Goal: Task Accomplishment & Management: Complete application form

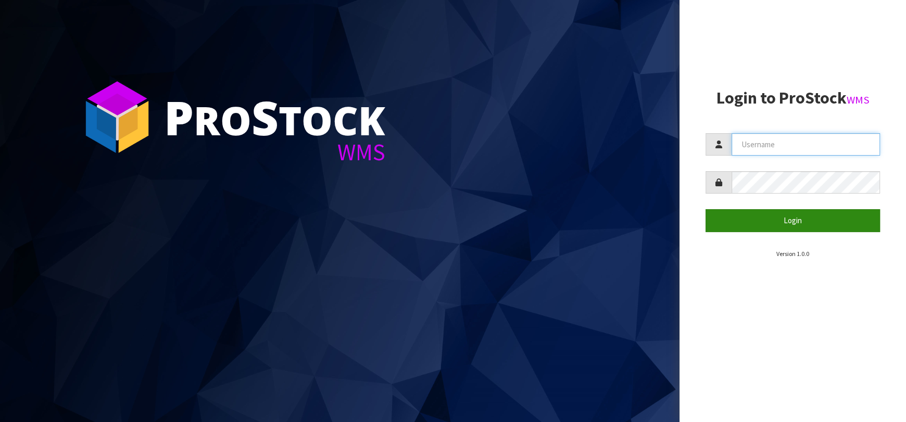
type input "[EMAIL_ADDRESS][DOMAIN_NAME]"
click at [740, 223] on button "Login" at bounding box center [792, 220] width 174 height 22
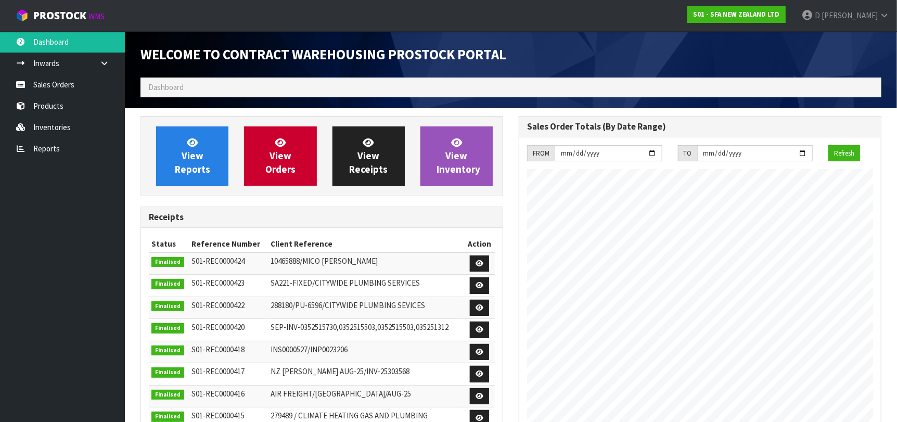
scroll to position [576, 378]
click at [279, 126] on div "View Reports View Orders View Receipts View Inventory" at bounding box center [322, 156] width 363 height 80
click at [286, 147] on link "View Orders" at bounding box center [280, 155] width 72 height 59
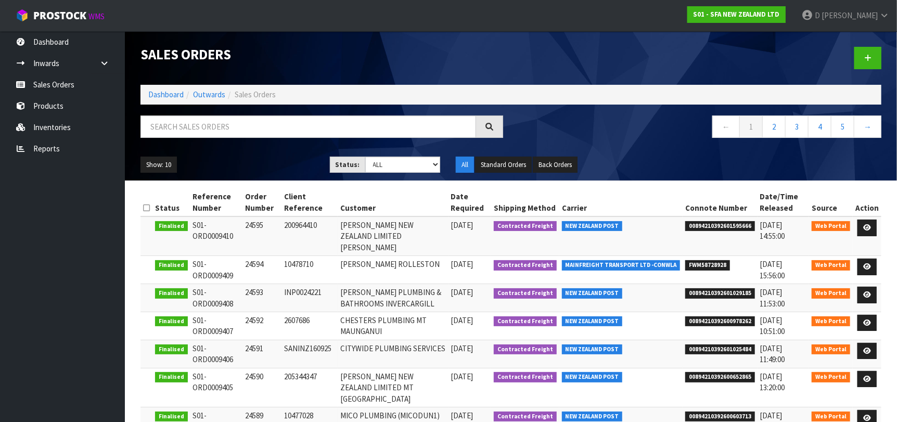
click at [882, 60] on div at bounding box center [700, 58] width 378 height 54
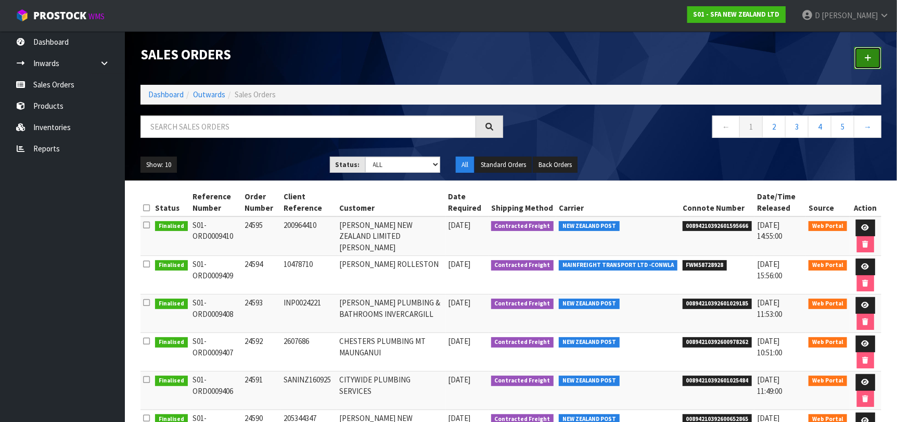
click at [874, 59] on link at bounding box center [868, 58] width 27 height 22
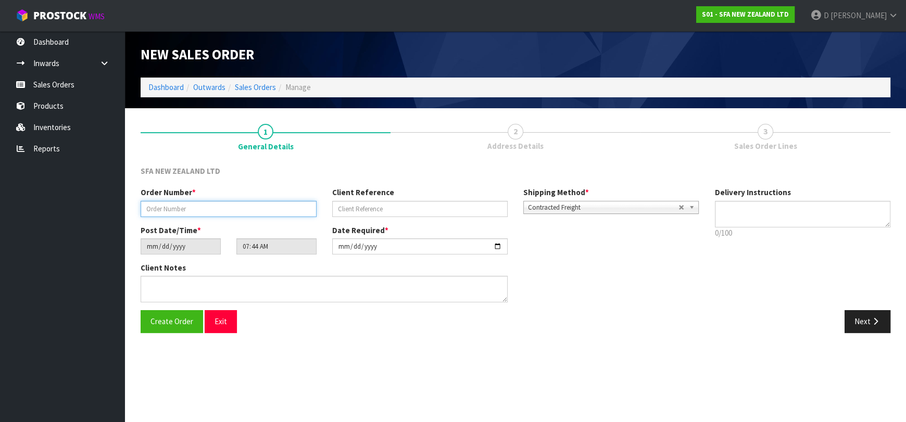
click at [223, 209] on input "text" at bounding box center [229, 209] width 176 height 16
type input "24596"
paste input "MT462585"
type input "MT462585"
click at [861, 318] on button "Next" at bounding box center [867, 321] width 46 height 22
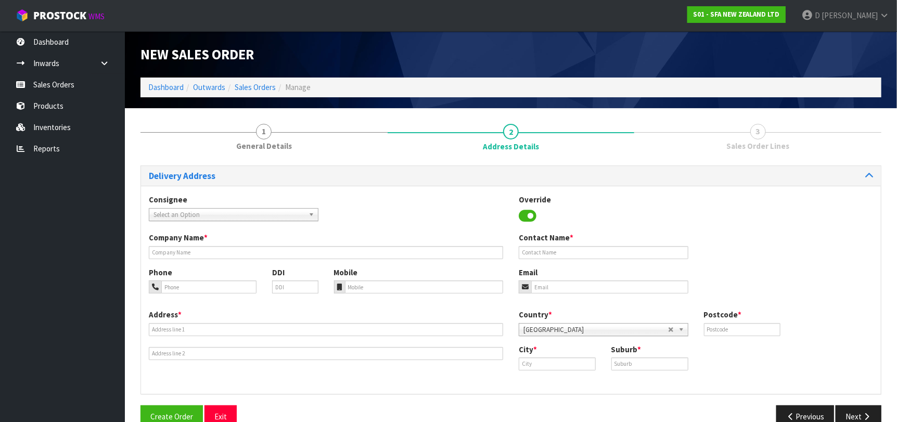
drag, startPoint x: 223, startPoint y: 207, endPoint x: 232, endPoint y: 218, distance: 14.8
click at [230, 214] on div "Consignee 000001.BAY MECHANICS - BAY MECHANICS 000001A - BRAKE & TRANSMISSION N…" at bounding box center [233, 207] width 185 height 27
click at [233, 219] on span "Select an Option" at bounding box center [229, 215] width 151 height 12
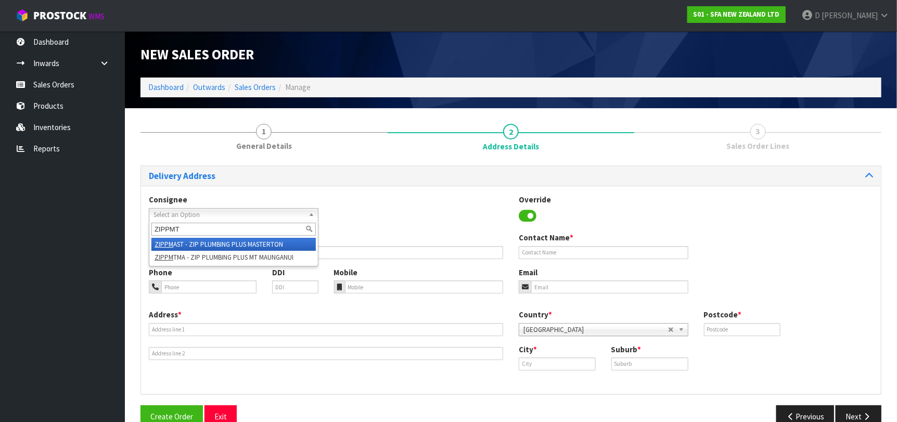
type input "ZIPPMTM"
type input "ZIP PLUMBING PLUS MT MAUNGANUI"
type input "[STREET_ADDRESS][PERSON_NAME]"
type input "3116"
type input "MT MAUNGANUI"
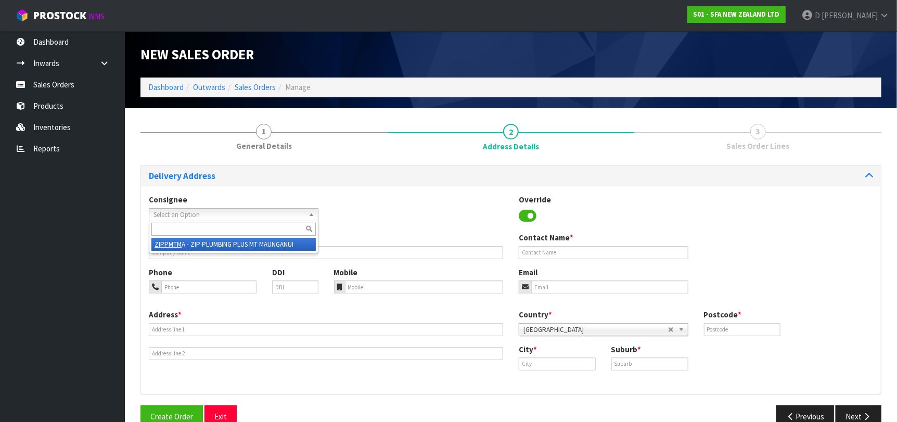
type input "MT MAUNGANUI"
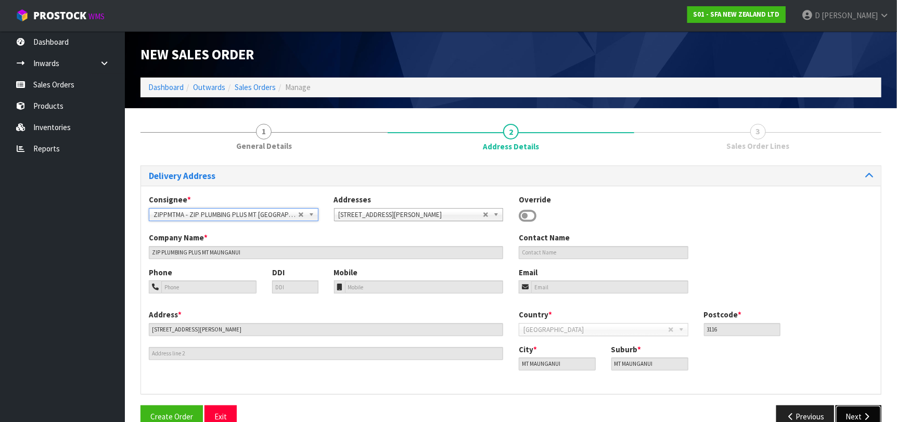
drag, startPoint x: 870, startPoint y: 415, endPoint x: 708, endPoint y: 372, distance: 168.0
click at [870, 415] on icon "button" at bounding box center [867, 417] width 10 height 8
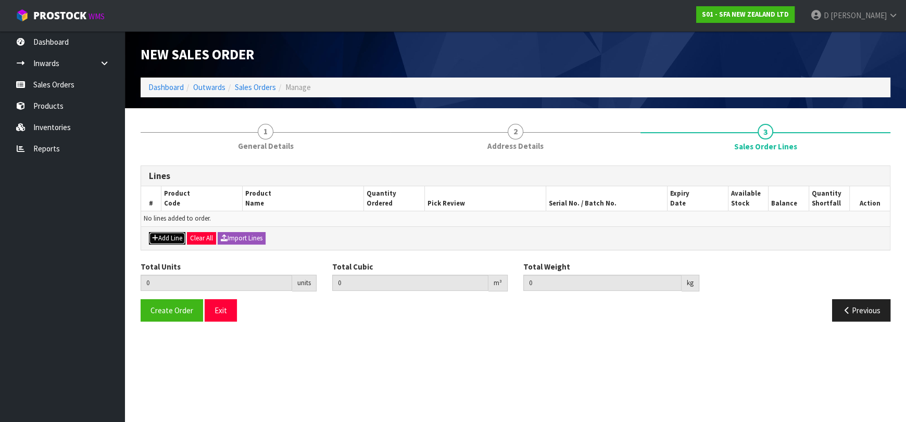
click at [161, 232] on button "Add Line" at bounding box center [167, 238] width 36 height 12
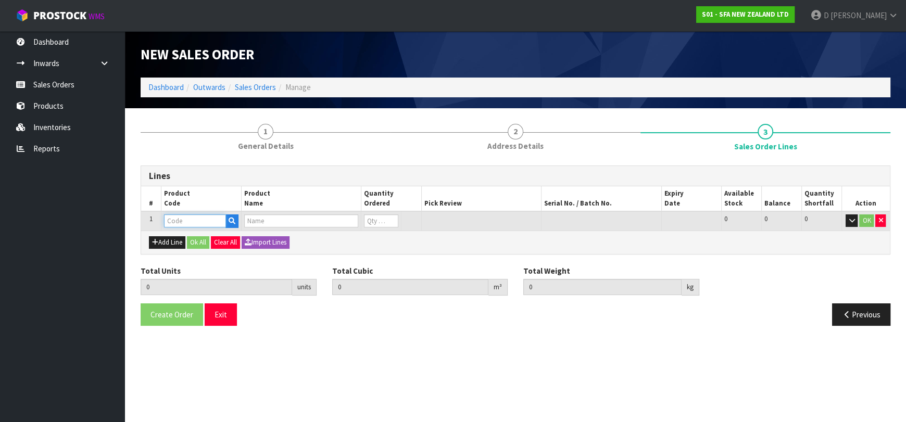
click at [176, 221] on input "text" at bounding box center [195, 220] width 62 height 13
type input "SA102"
type input "0.000000"
type input "0.000"
type input "SANICOM 1 WATER PUMP"
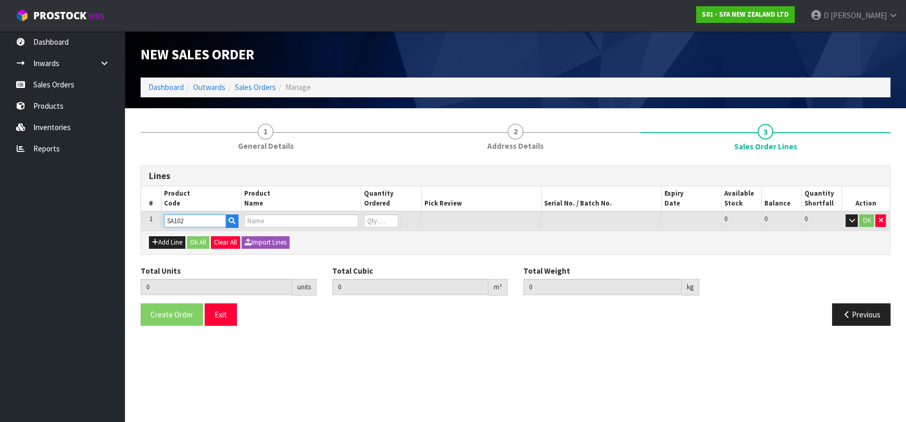
type input "0"
type input "SA102"
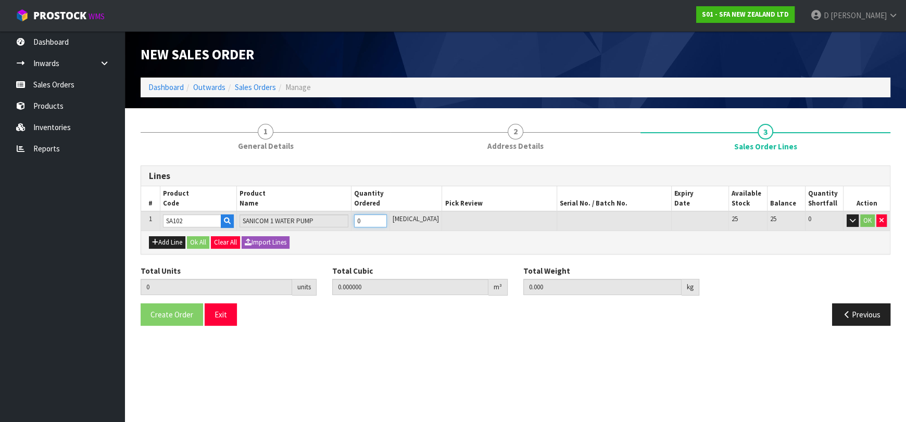
type input "1"
type input "0.066924"
type input "10.6"
type input "1"
click at [196, 236] on button "Ok All" at bounding box center [198, 242] width 22 height 12
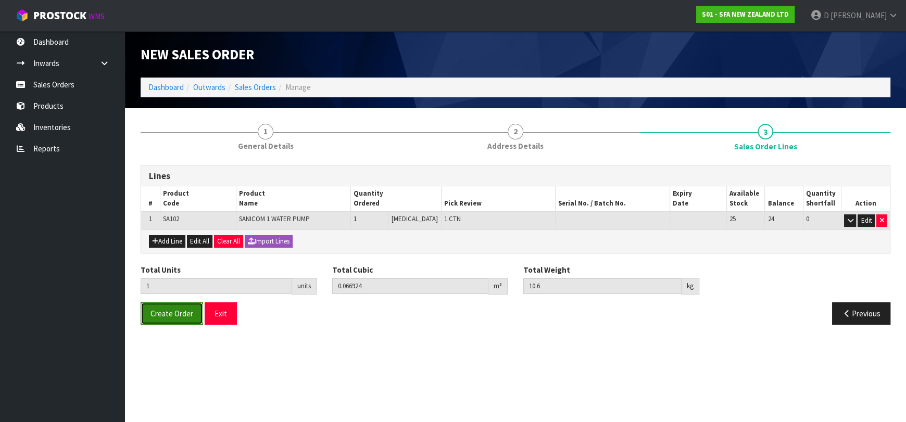
click at [180, 312] on span "Create Order" at bounding box center [171, 314] width 43 height 10
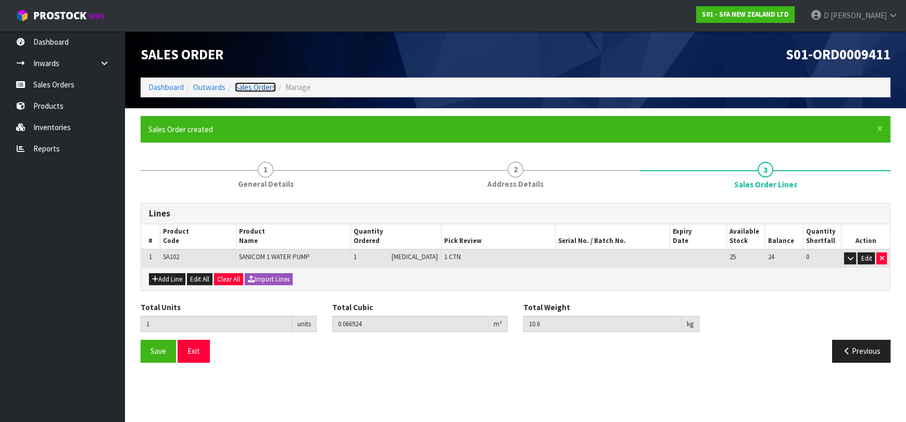
click at [263, 87] on link "Sales Orders" at bounding box center [255, 87] width 41 height 10
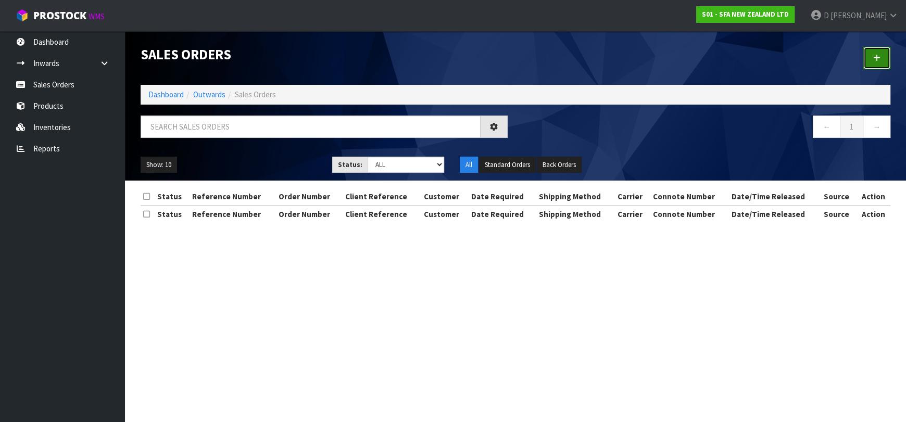
click at [866, 61] on link at bounding box center [876, 58] width 27 height 22
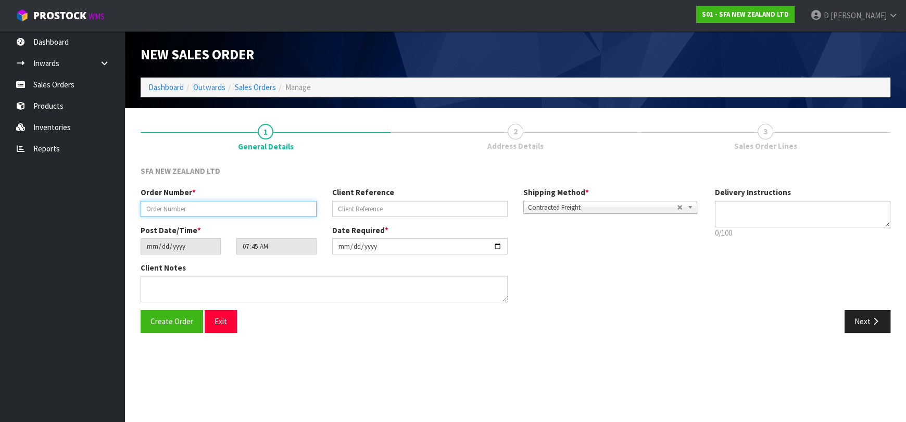
click at [230, 201] on input "text" at bounding box center [229, 209] width 176 height 16
type input "24597"
paste input "24815"
type input "24815"
click at [879, 317] on icon "button" at bounding box center [875, 321] width 10 height 8
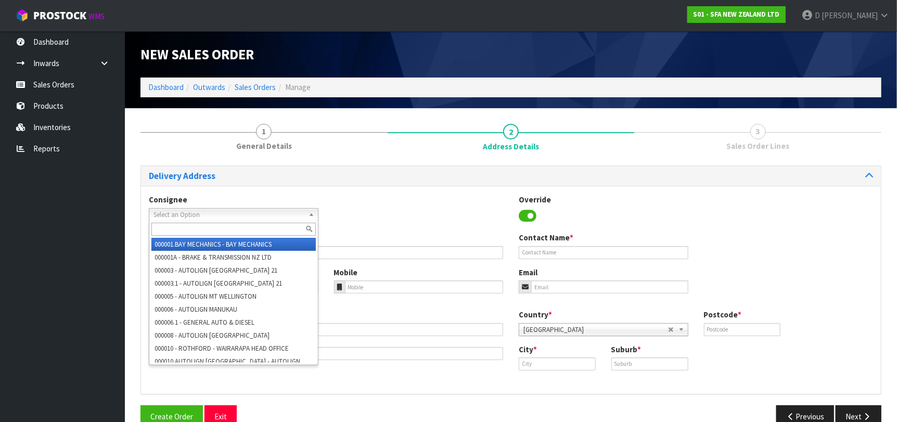
click at [250, 209] on span "Select an Option" at bounding box center [229, 215] width 151 height 12
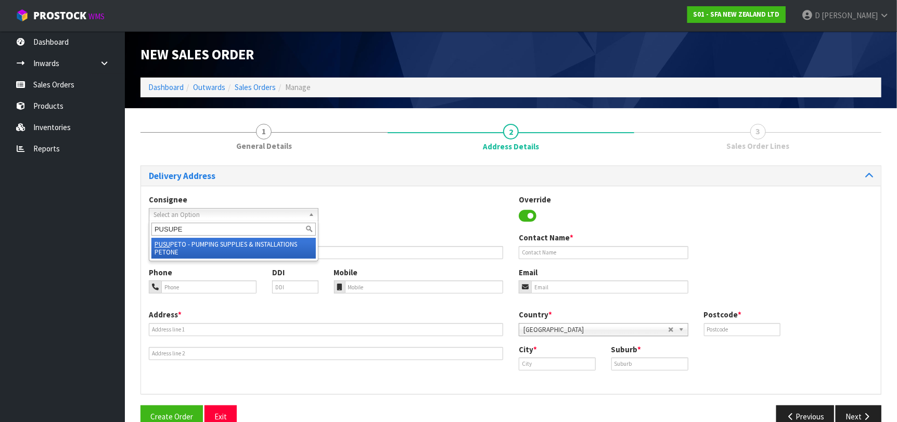
type input "PUSUPET"
type input "PUMPING SUPPLIES & INSTALLATIONS LTD"
type input "[STREET_ADDRESS][PERSON_NAME]"
type input "5012"
type input "[GEOGRAPHIC_DATA]"
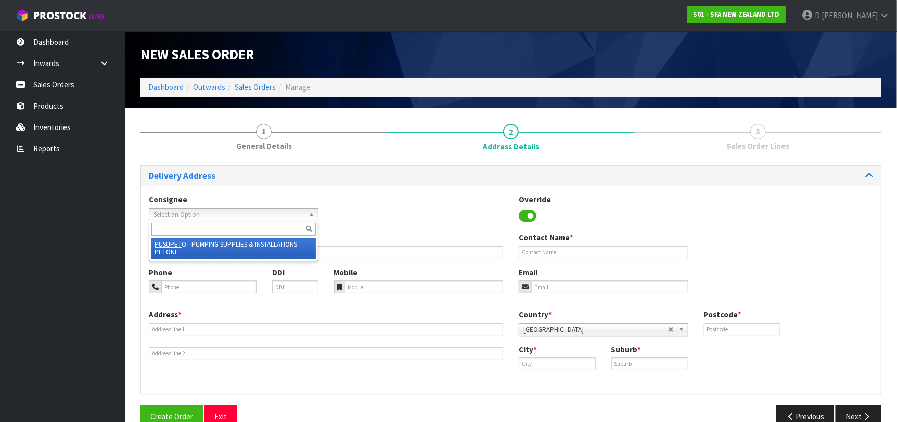
type input "PETONE"
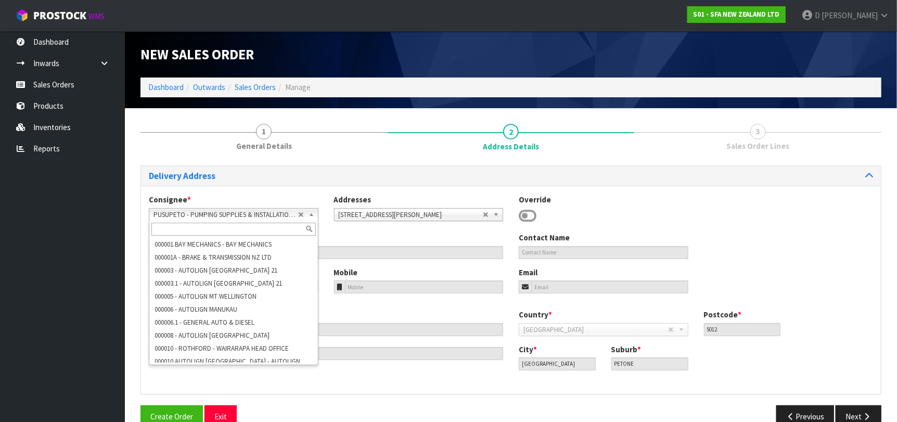
scroll to position [62543, 0]
click at [254, 217] on span "PUSUPETO - PUMPING SUPPLIES & INSTALLATIONS PETONE" at bounding box center [226, 215] width 145 height 12
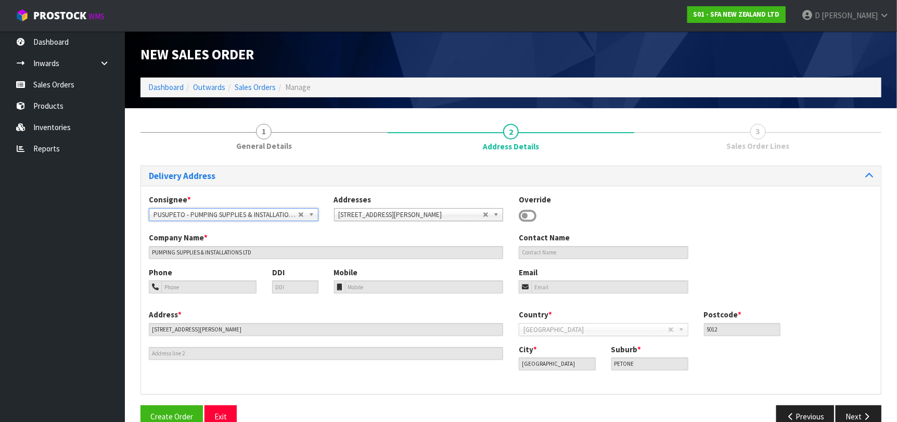
click at [254, 217] on span "PUSUPETO - PUMPING SUPPLIES & INSTALLATIONS PETONE" at bounding box center [226, 215] width 145 height 12
click at [379, 207] on div "Addresses [STREET_ADDRESS][GEOGRAPHIC_DATA][PERSON_NAME][STREET_ADDRESS][PERSON…" at bounding box center [419, 207] width 170 height 27
click at [379, 213] on span "[STREET_ADDRESS][PERSON_NAME]" at bounding box center [411, 215] width 145 height 12
click at [379, 214] on span "[STREET_ADDRESS][PERSON_NAME]" at bounding box center [411, 215] width 145 height 12
click at [518, 218] on div "Override" at bounding box center [603, 209] width 185 height 30
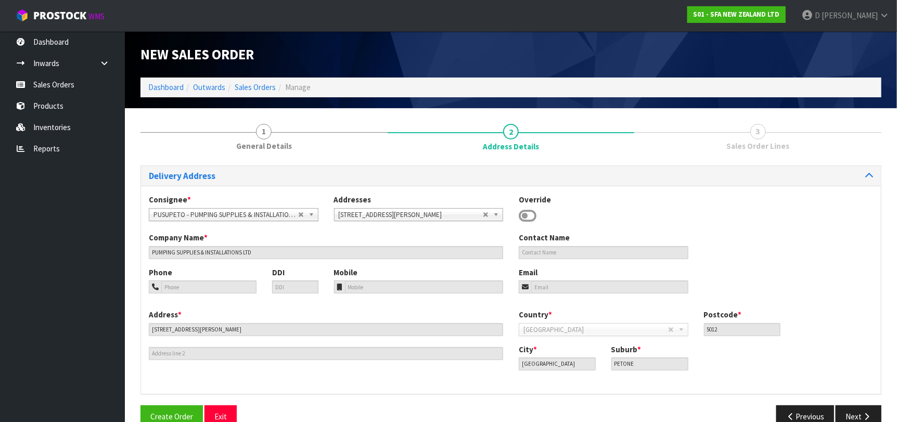
click at [519, 220] on icon at bounding box center [528, 216] width 18 height 16
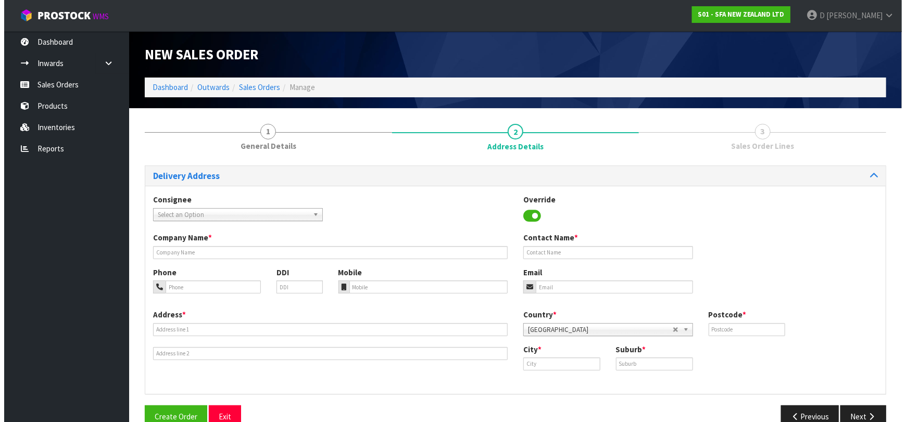
scroll to position [0, 0]
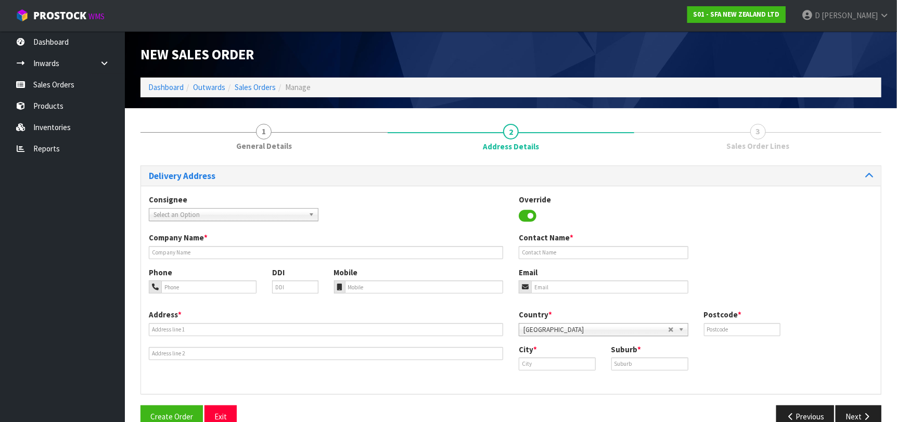
click at [477, 261] on div "Company Name * Contact Name *" at bounding box center [511, 249] width 740 height 34
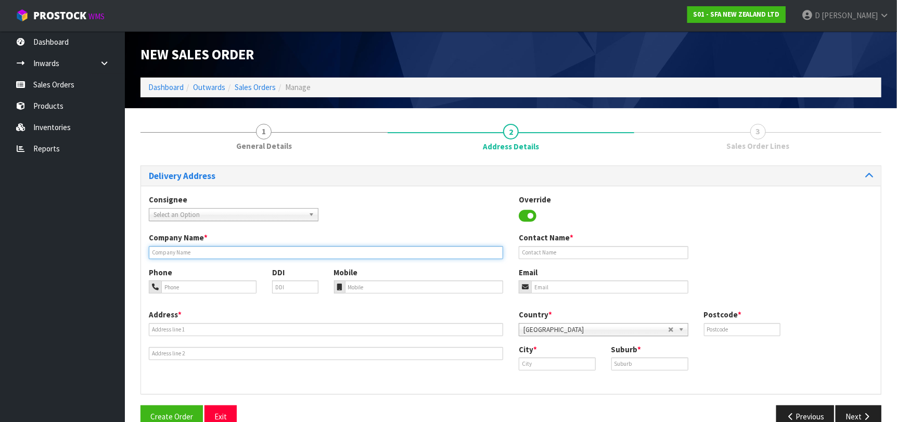
click at [476, 254] on input "text" at bounding box center [326, 252] width 354 height 13
paste input "PUMPING SUPPLIES & INSTALLATIONS LTD"
type input "PUMPING SUPPLIES & INSTALLATIONS LTD"
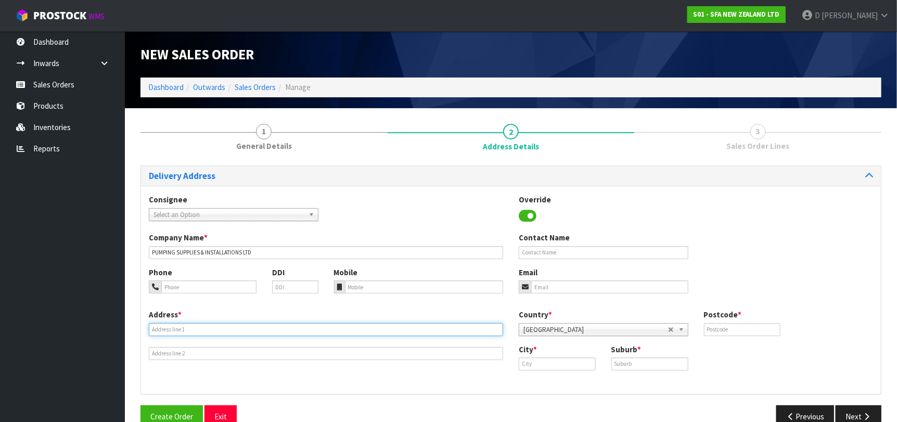
click at [390, 330] on input "text" at bounding box center [326, 329] width 354 height 13
paste input "[STREET_ADDRESS]"
type input "[STREET_ADDRESS]"
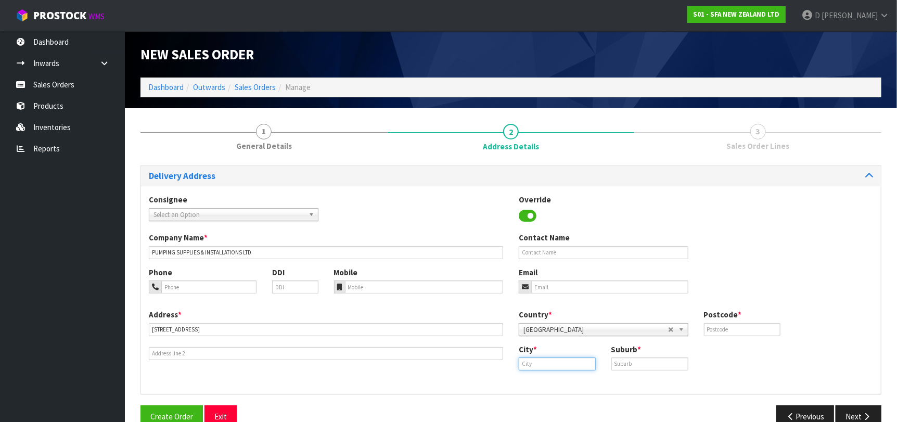
drag, startPoint x: 541, startPoint y: 365, endPoint x: 516, endPoint y: 387, distance: 33.3
click at [541, 365] on input "text" at bounding box center [557, 364] width 77 height 13
paste input "[GEOGRAPHIC_DATA]"
type input "[GEOGRAPHIC_DATA]"
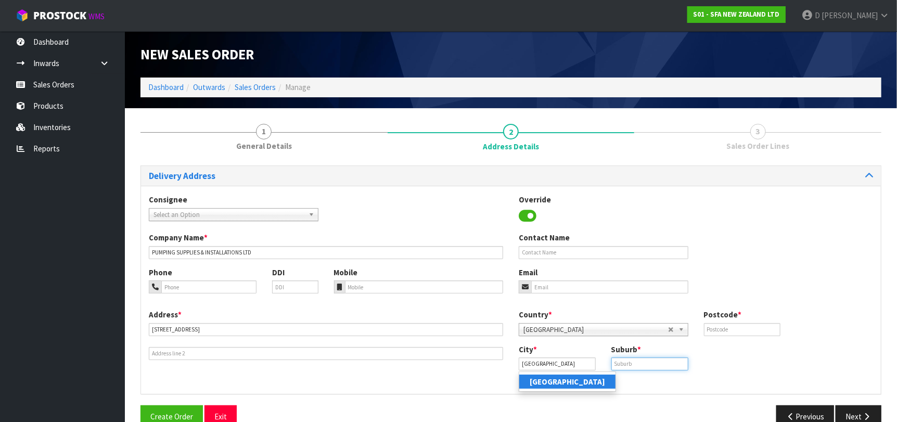
click at [639, 363] on input "text" at bounding box center [650, 364] width 77 height 13
paste input "PETONE"
type input "PETONE"
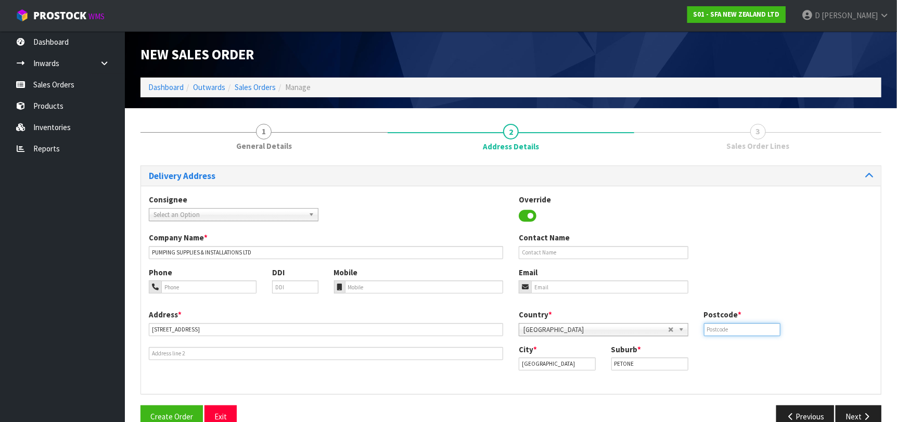
click at [754, 335] on input "text" at bounding box center [742, 329] width 77 height 13
paste input "5012"
type input "5012"
click at [857, 409] on button "Next" at bounding box center [859, 416] width 46 height 22
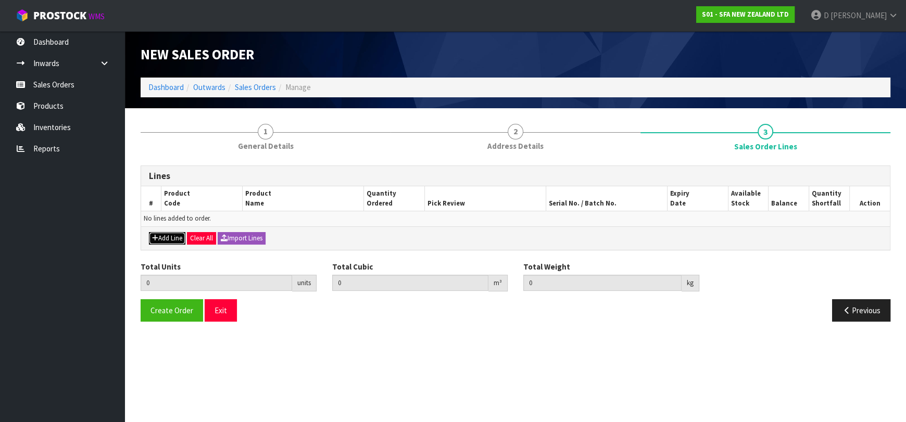
click at [179, 237] on button "Add Line" at bounding box center [167, 238] width 36 height 12
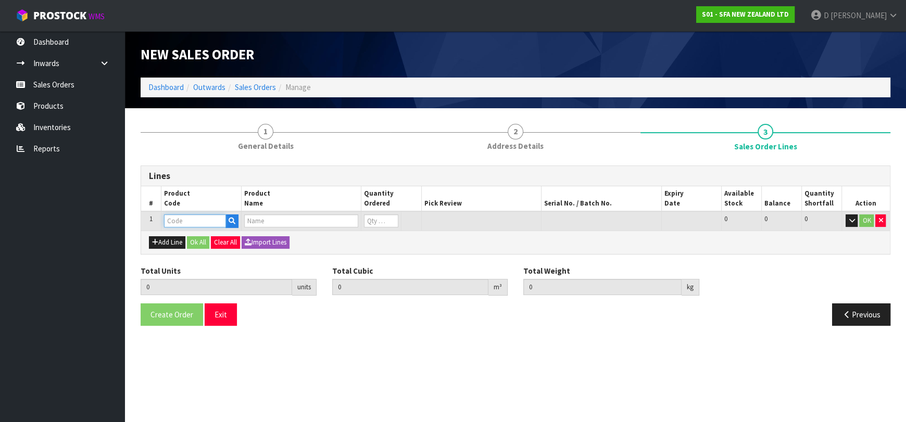
click at [187, 226] on input "text" at bounding box center [195, 220] width 62 height 13
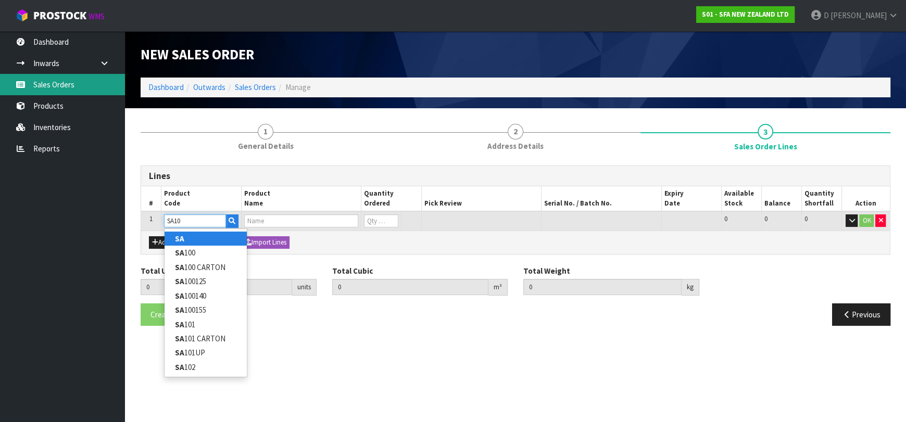
type input "SA102"
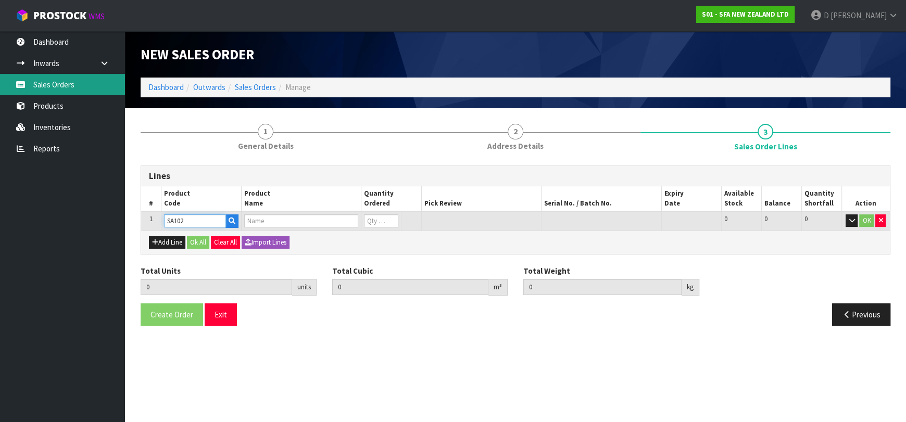
type input "0.000000"
type input "0.000"
type input "SANICOM 1 WATER PUMP"
type input "0"
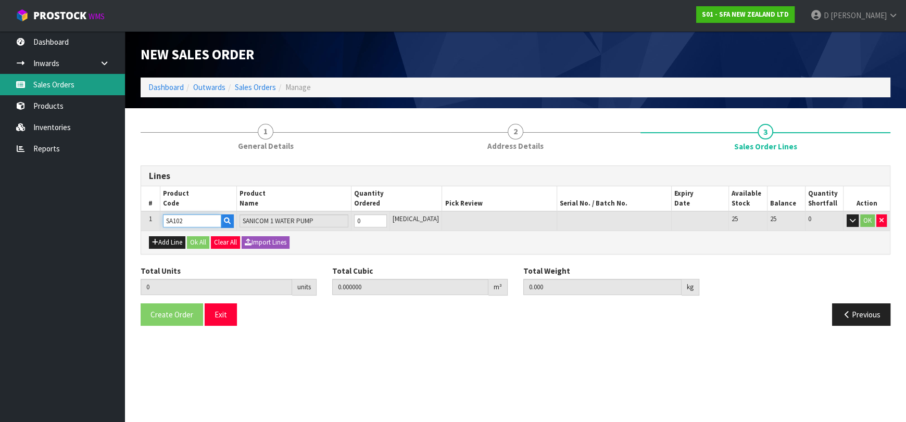
type input "SA102"
type input "1"
type input "0.066924"
type input "10.6"
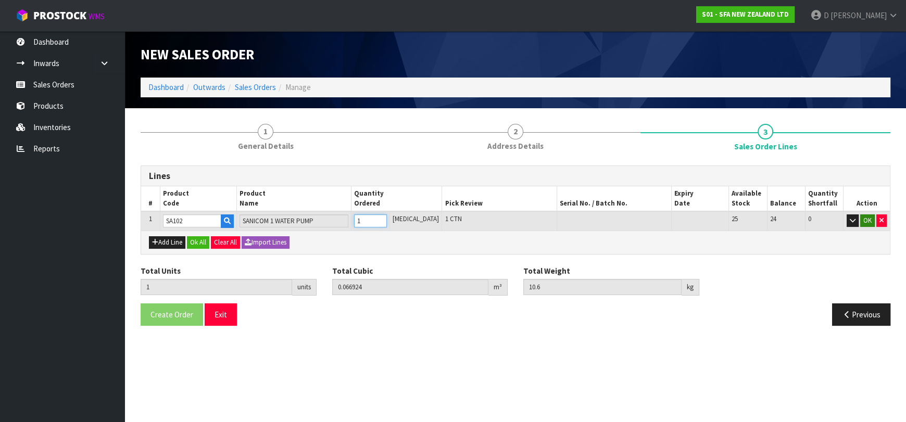
type input "1"
click at [869, 224] on button "OK" at bounding box center [867, 220] width 15 height 12
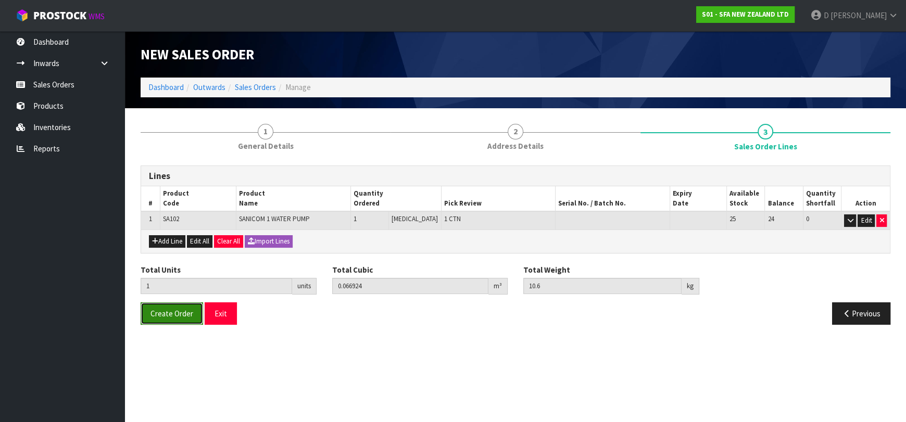
click at [157, 317] on button "Create Order" at bounding box center [172, 313] width 62 height 22
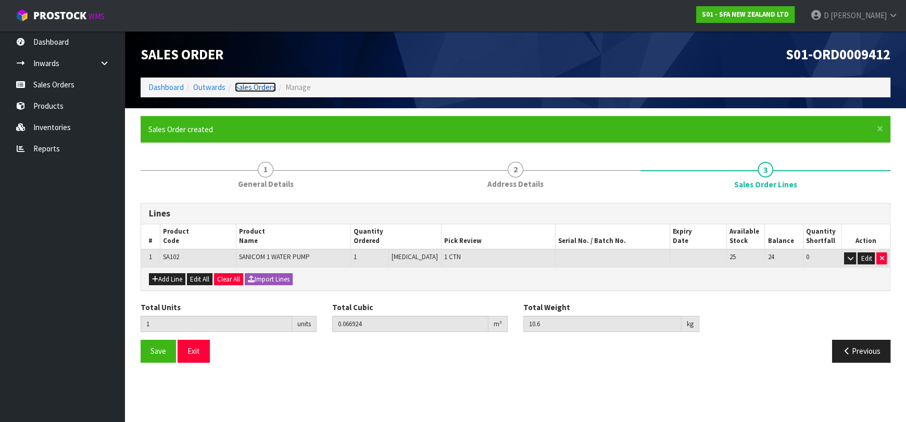
click at [261, 90] on link "Sales Orders" at bounding box center [255, 87] width 41 height 10
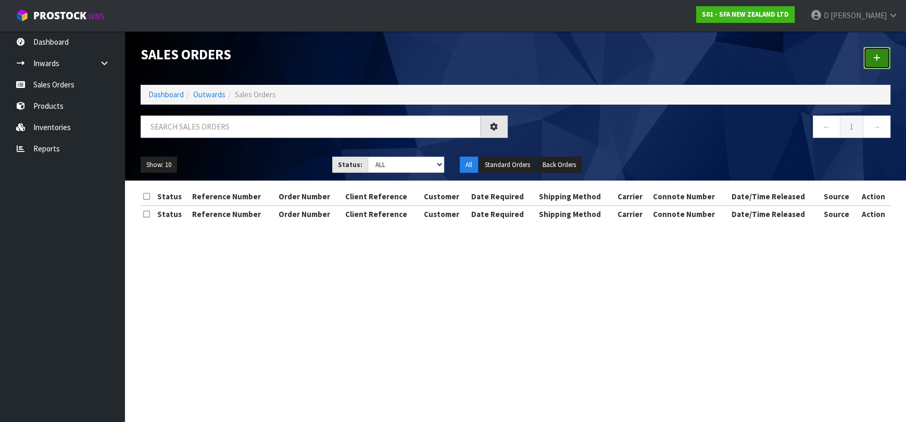
click at [880, 61] on link at bounding box center [876, 58] width 27 height 22
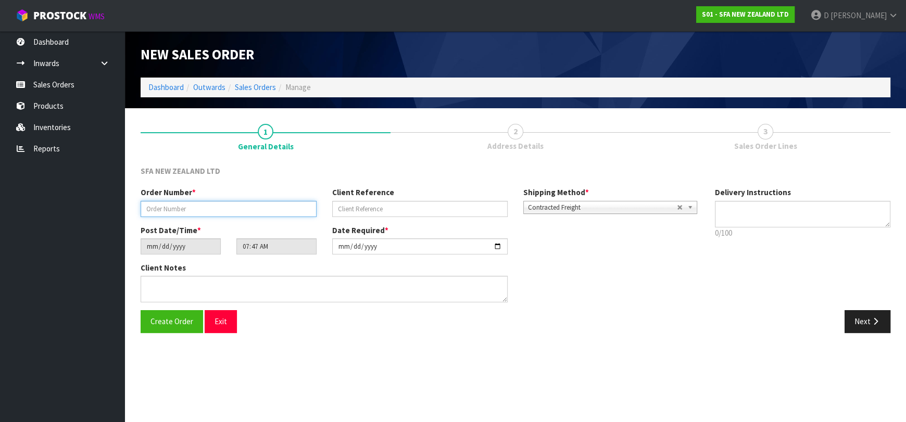
click at [256, 205] on input "text" at bounding box center [229, 209] width 176 height 16
type input "24598"
paste input "2609413"
type input "2609413"
click at [869, 318] on button "Next" at bounding box center [867, 321] width 46 height 22
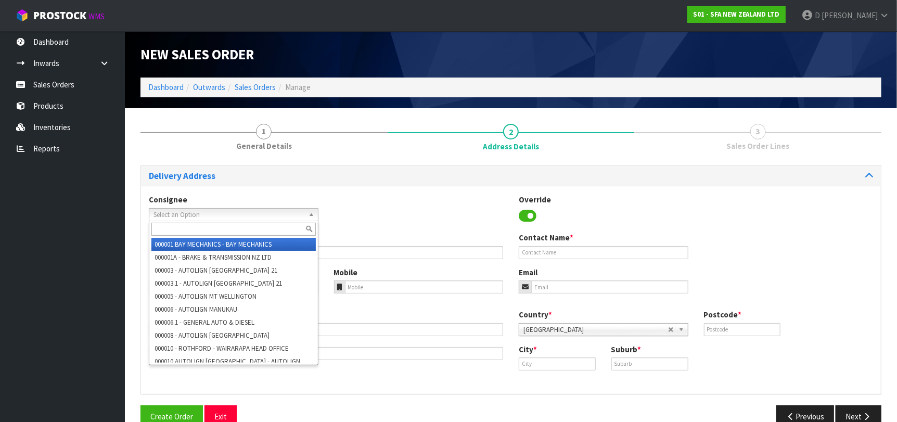
click at [167, 215] on span "Select an Option" at bounding box center [229, 215] width 151 height 12
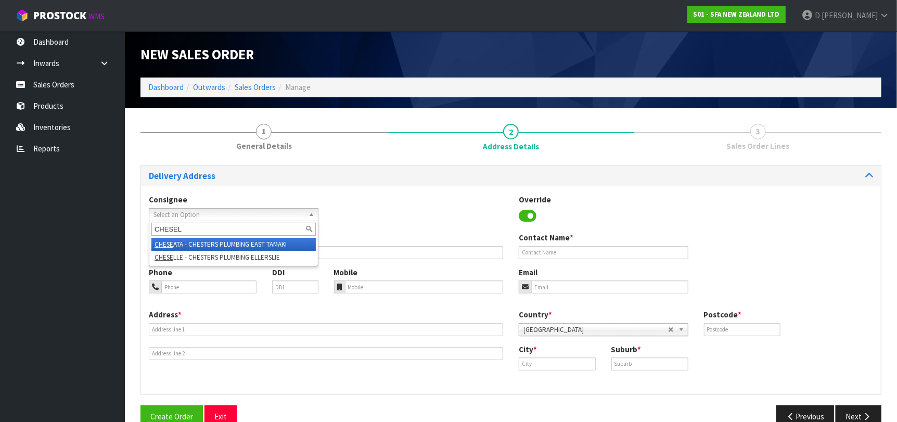
type input "CHESELL"
type input "CHESTERS PLUMBING ELLERSLIE"
type input "[STREET_ADDRESS]"
type input "1051"
type input "[GEOGRAPHIC_DATA]"
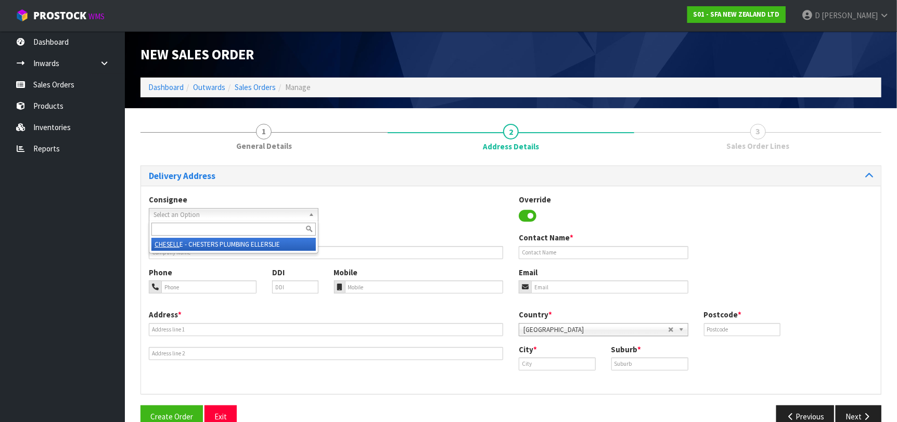
type input "ELLERSLIE"
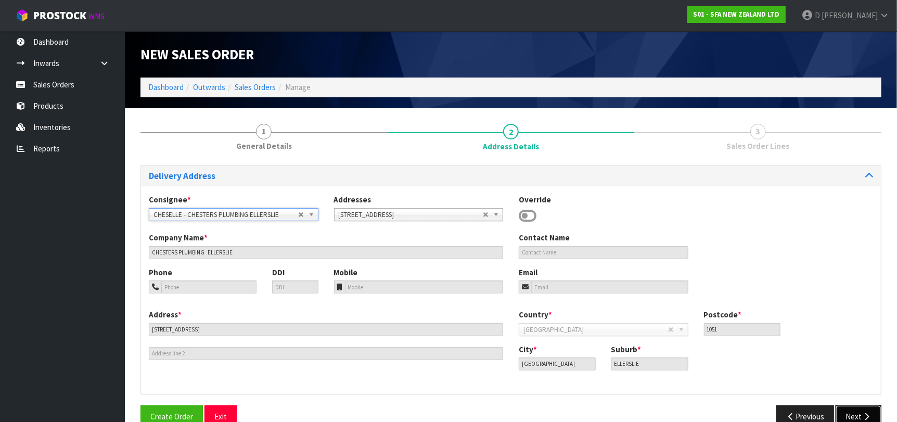
click at [853, 413] on button "Next" at bounding box center [859, 416] width 46 height 22
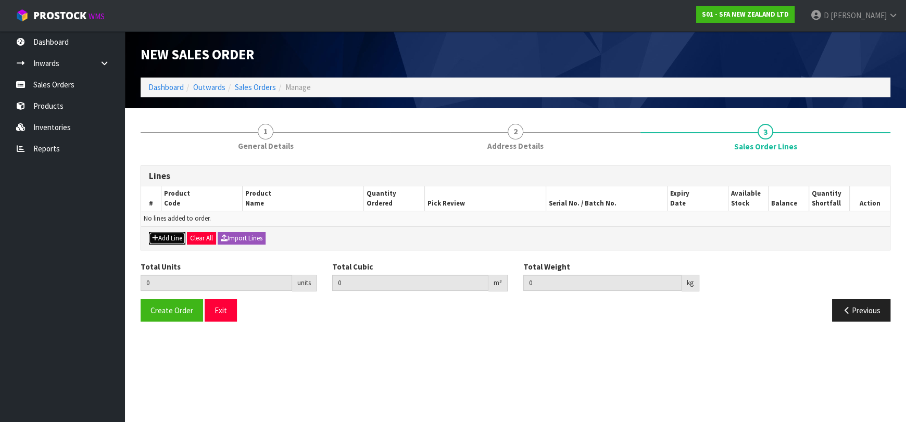
drag, startPoint x: 175, startPoint y: 237, endPoint x: 175, endPoint y: 230, distance: 6.8
click at [174, 234] on button "Add Line" at bounding box center [167, 238] width 36 height 12
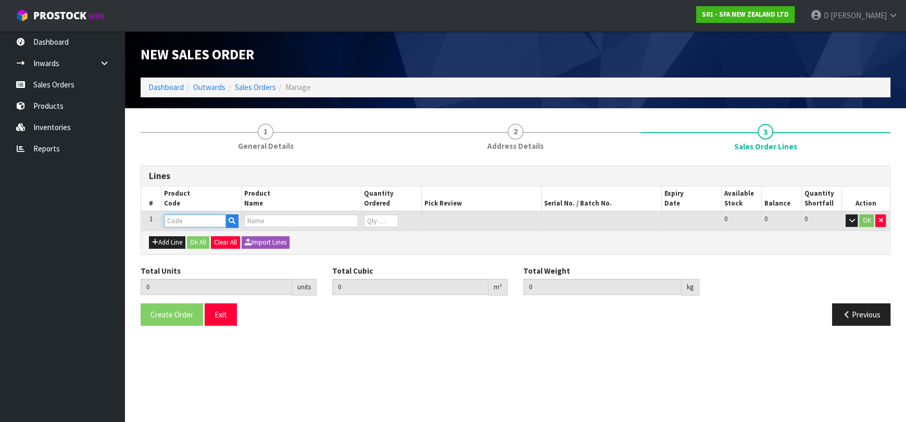
click at [176, 222] on input "text" at bounding box center [195, 220] width 62 height 13
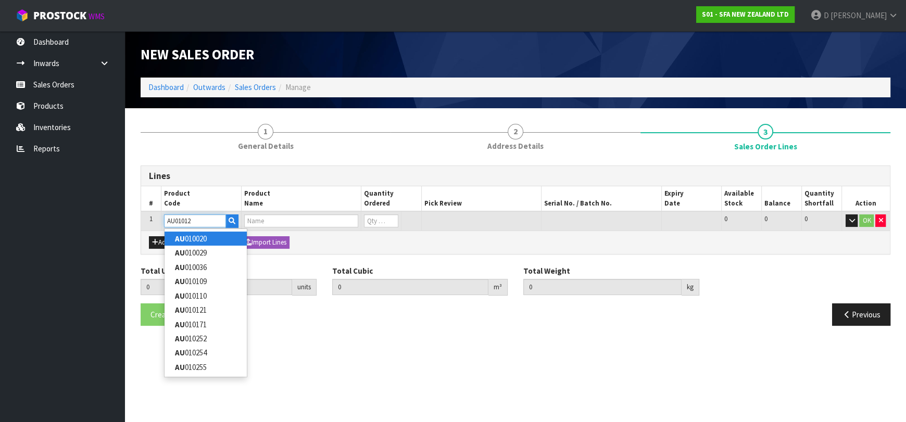
type input "AU010121"
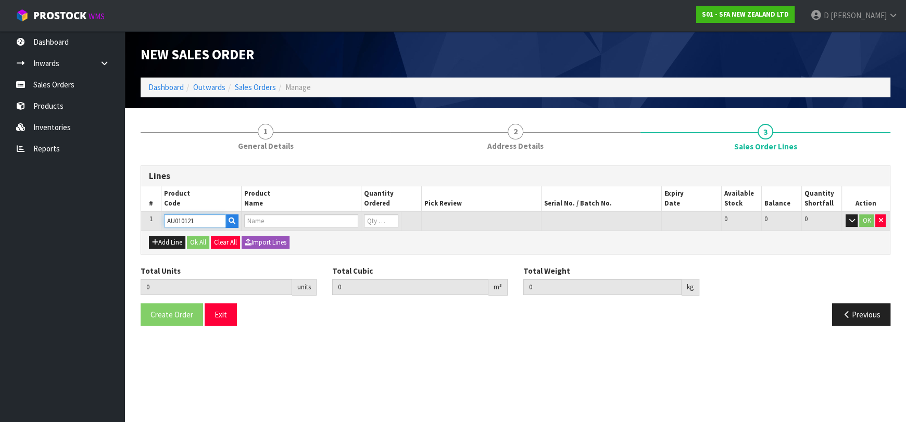
type input "0.000000"
type input "0.000"
type input "PAN CONNECTOR GASKET WHITE"
type input "0"
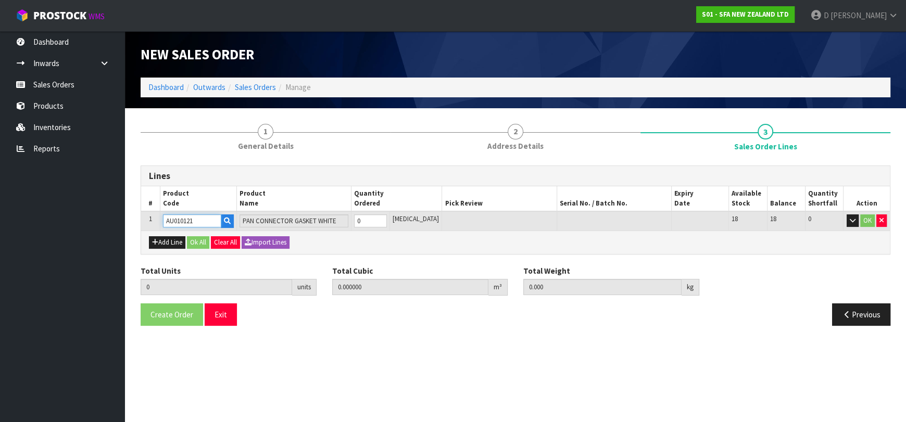
type input "AU010121"
type input "1"
type input "0.000588"
type input "0.1"
type input "1"
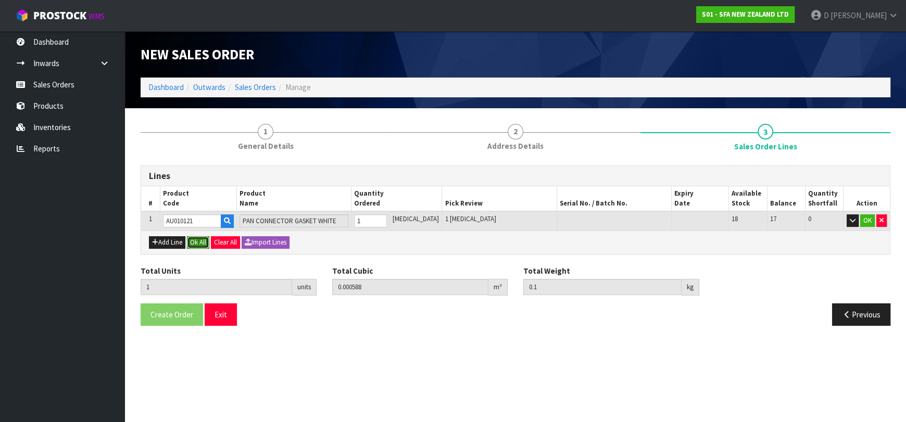
click at [209, 241] on button "Ok All" at bounding box center [198, 242] width 22 height 12
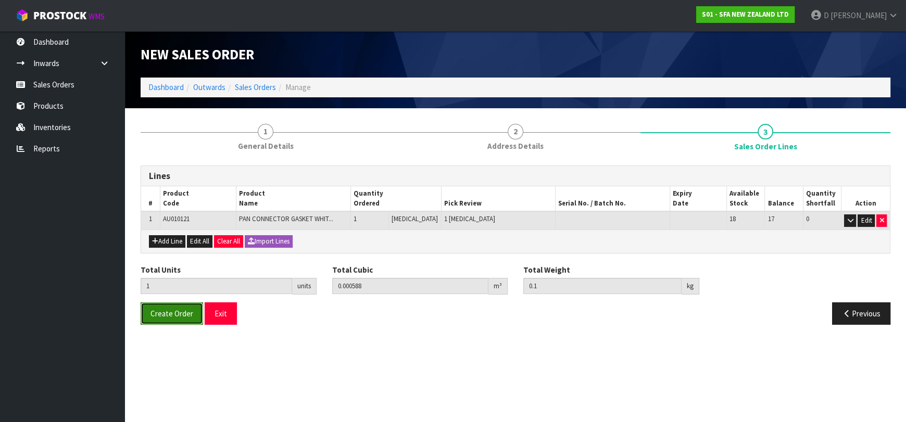
click at [158, 314] on span "Create Order" at bounding box center [171, 314] width 43 height 10
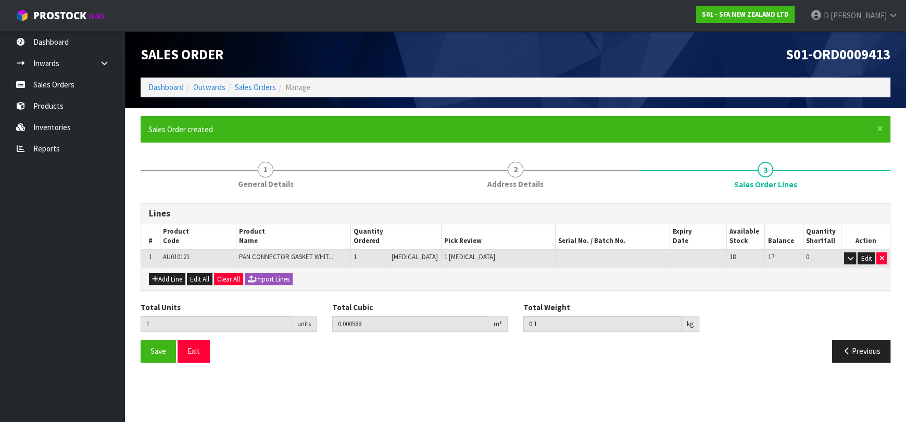
click at [249, 97] on div "Sales Order S01-ORD0009413 Dashboard Outwards Sales Orders Manage" at bounding box center [515, 69] width 765 height 77
click at [246, 92] on link "Sales Orders" at bounding box center [255, 87] width 41 height 10
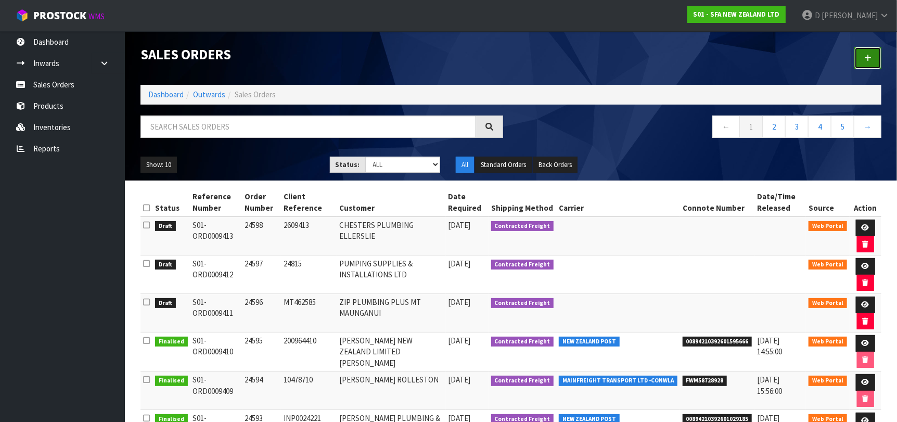
click at [866, 57] on icon at bounding box center [867, 58] width 7 height 8
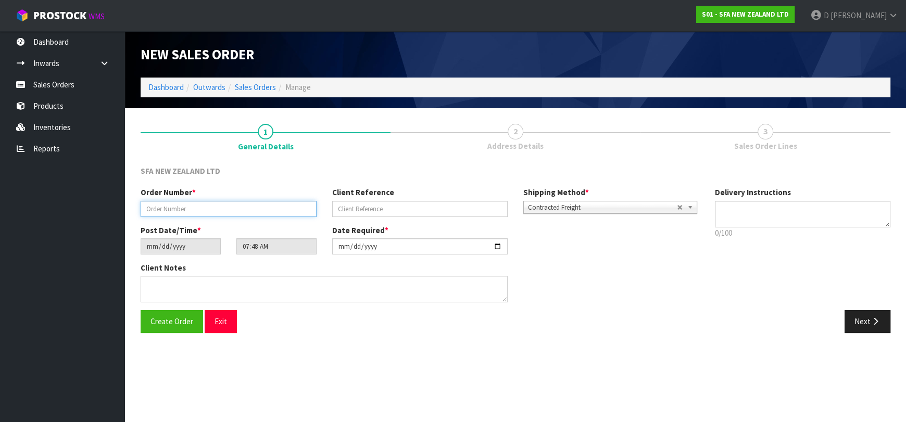
click at [247, 207] on input "text" at bounding box center [229, 209] width 176 height 16
type input "24599"
paste input "10481251"
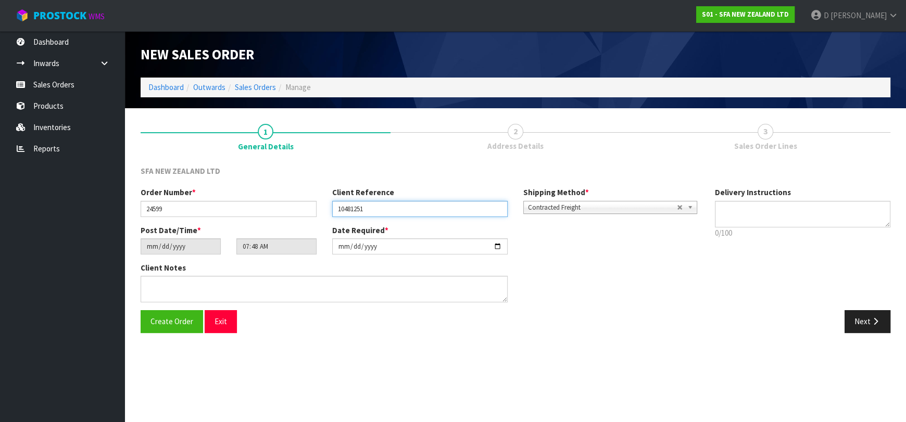
type input "10481251"
click at [881, 312] on button "Next" at bounding box center [867, 321] width 46 height 22
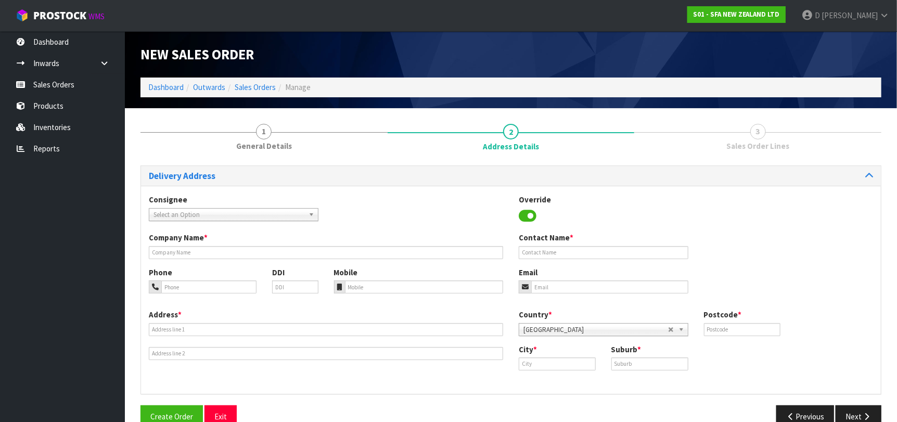
click at [218, 223] on div "Consignee 000001.BAY MECHANICS - BAY MECHANICS 000001A - BRAKE & TRANSMISSION N…" at bounding box center [511, 213] width 740 height 38
click at [198, 213] on span "Select an Option" at bounding box center [229, 215] width 151 height 12
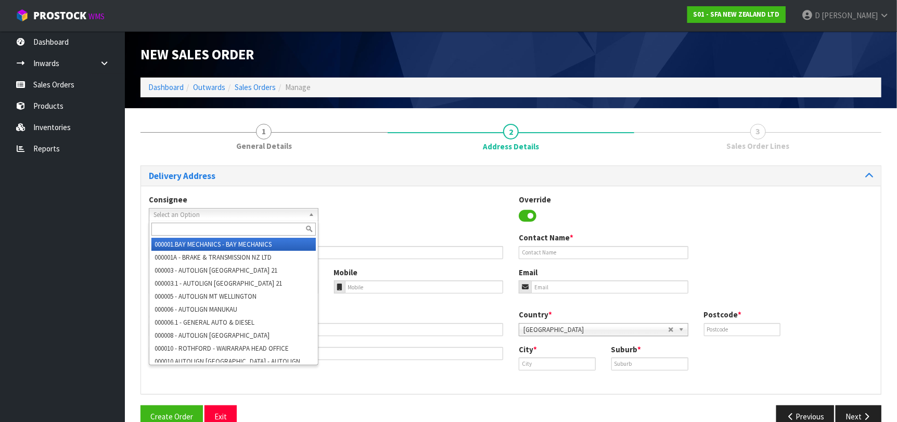
type input "N"
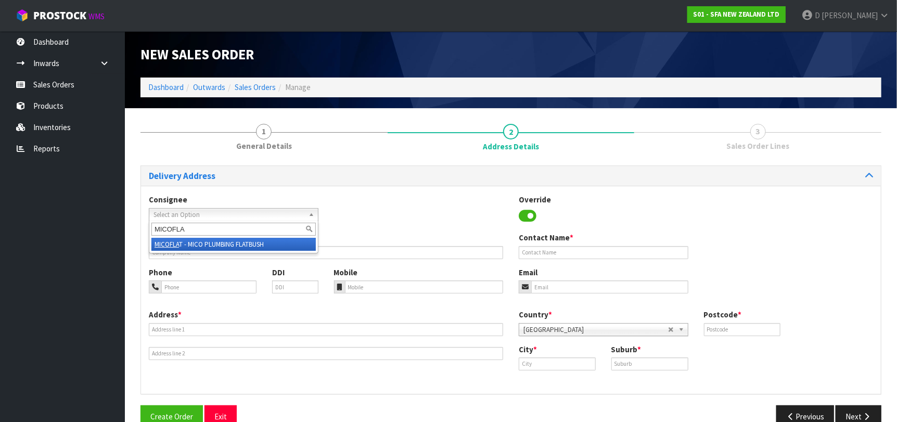
type input "MICOFLAT"
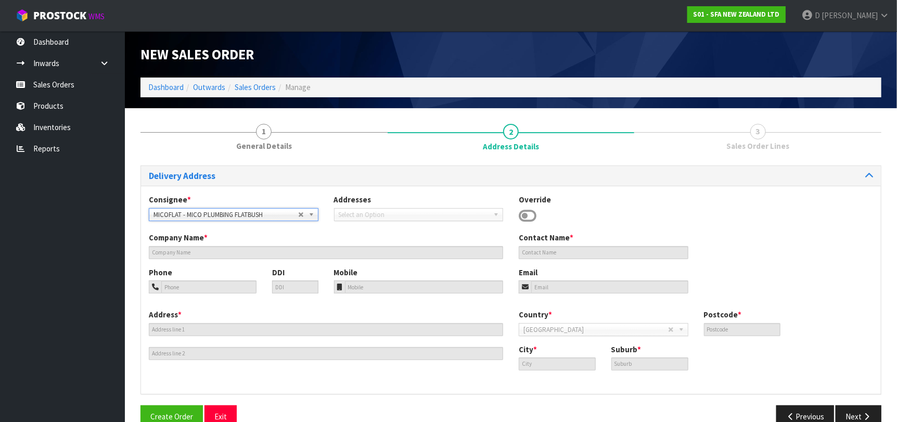
type input "MICO PLUMBING FLATBUSH"
type input "[STREET_ADDRESS]"
type input "2016"
type input "[GEOGRAPHIC_DATA]"
type input "FLATBUSH"
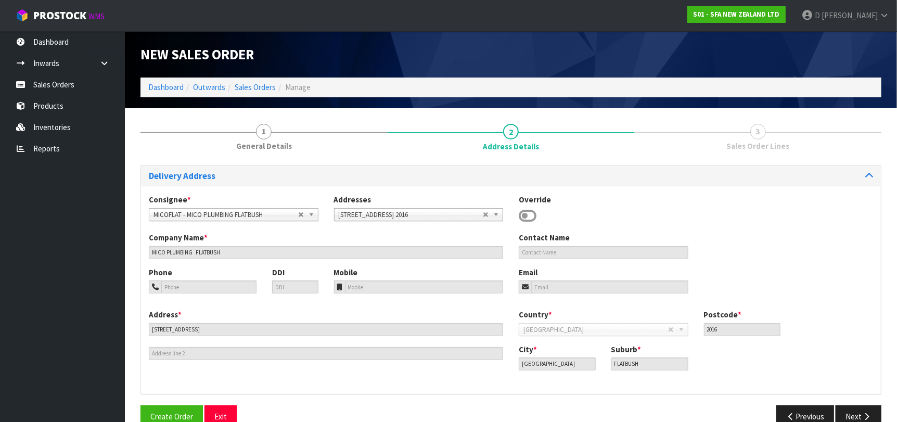
click at [851, 404] on div "Delivery Address Consignee * 000001.BAY MECHANICS - BAY MECHANICS 000001A - BRA…" at bounding box center [511, 301] width 741 height 271
click at [845, 409] on button "Next" at bounding box center [859, 416] width 46 height 22
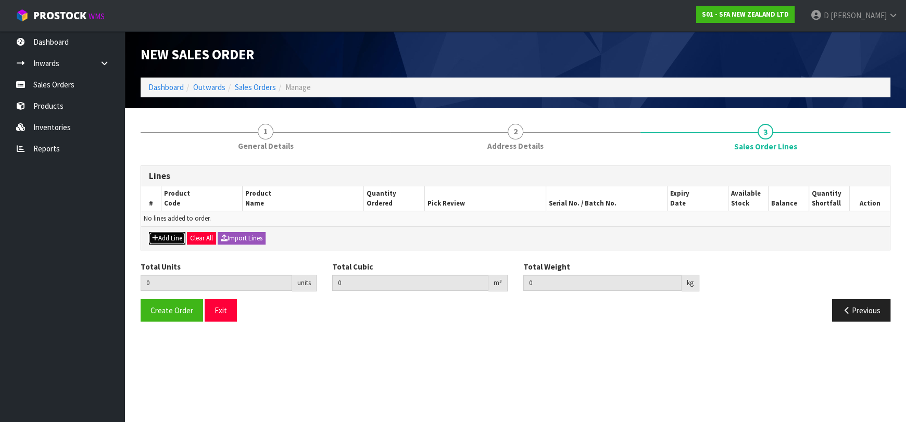
click at [162, 239] on button "Add Line" at bounding box center [167, 238] width 36 height 12
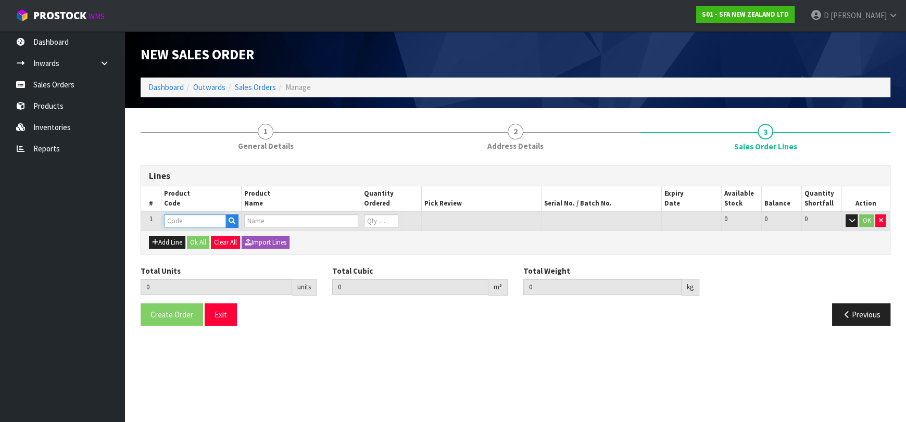
click at [174, 222] on input "text" at bounding box center [195, 220] width 62 height 13
type input "SA95"
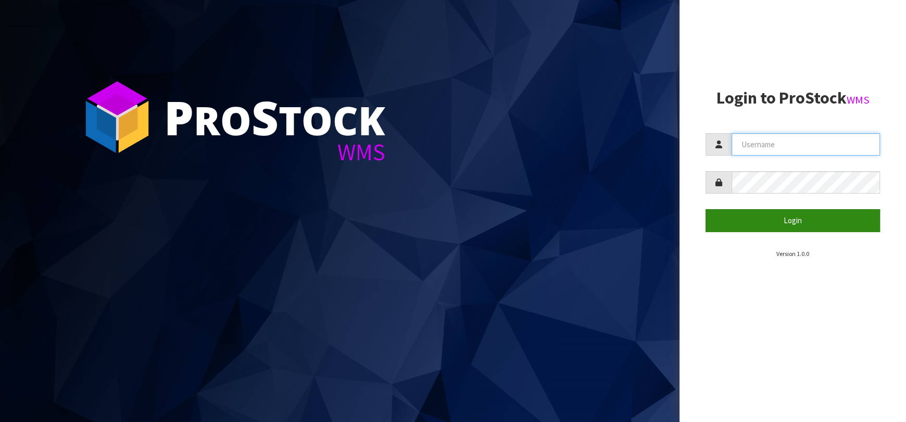
type input "dkl@saniflo.com.au"
click at [721, 212] on button "Login" at bounding box center [792, 220] width 174 height 22
click at [722, 213] on button "Login" at bounding box center [792, 220] width 174 height 22
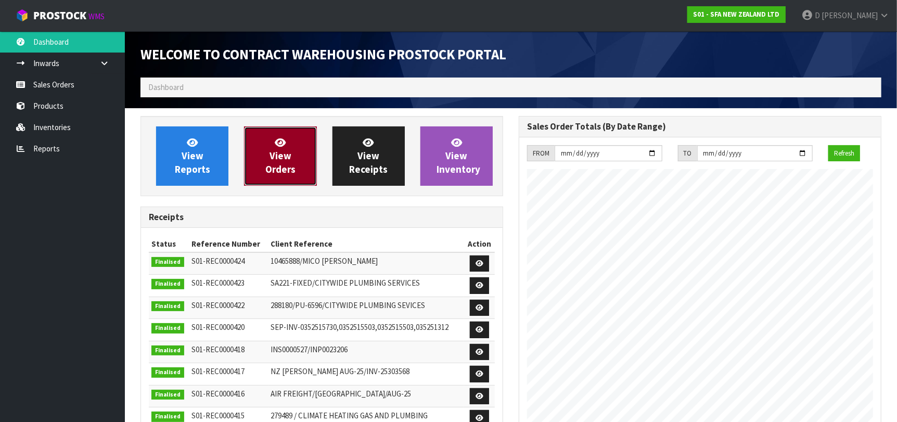
click at [271, 130] on link "View Orders" at bounding box center [280, 155] width 72 height 59
click at [275, 153] on span "View Orders" at bounding box center [280, 155] width 30 height 39
click at [291, 172] on span "View Orders" at bounding box center [280, 155] width 30 height 39
click at [278, 166] on span "View Orders" at bounding box center [280, 155] width 30 height 39
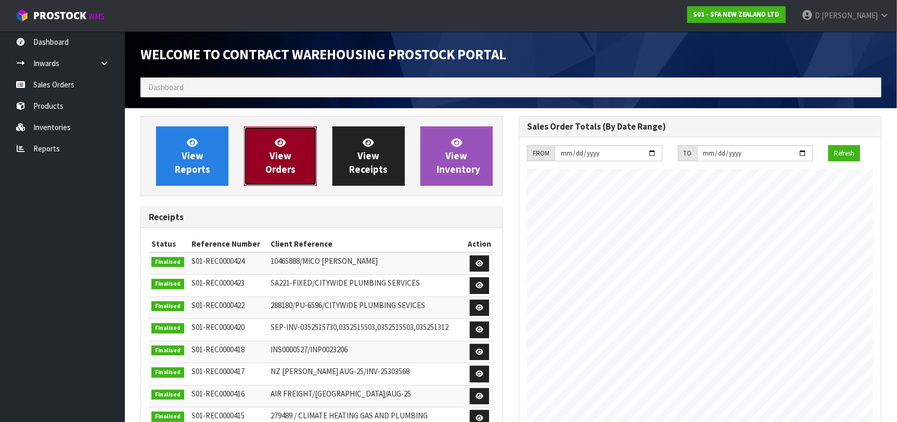
click at [273, 138] on link "View Orders" at bounding box center [280, 155] width 72 height 59
click at [279, 155] on span "View Orders" at bounding box center [280, 155] width 30 height 39
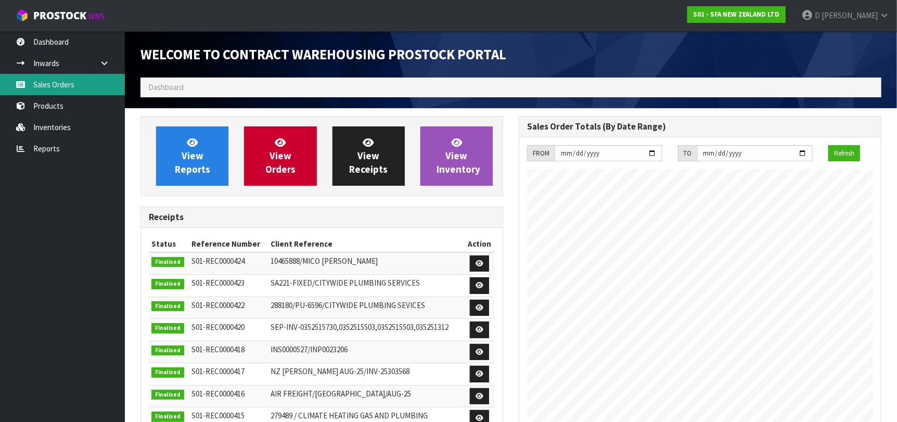
click at [77, 82] on link "Sales Orders" at bounding box center [62, 84] width 125 height 21
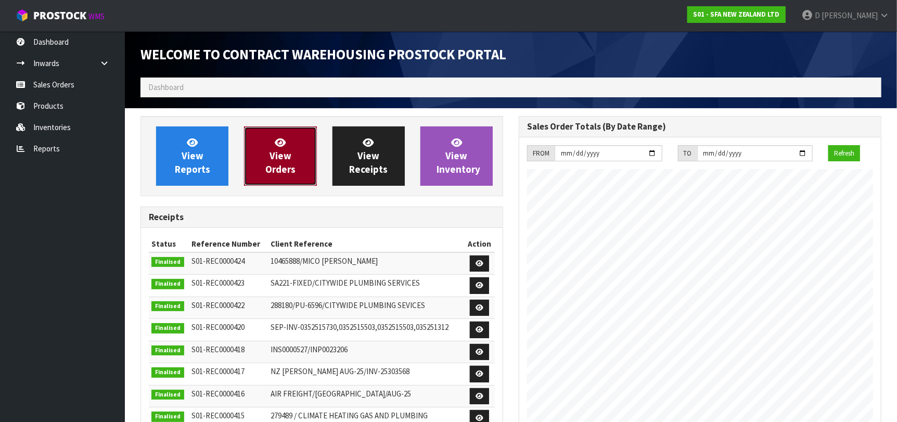
click at [275, 173] on span "View Orders" at bounding box center [280, 155] width 30 height 39
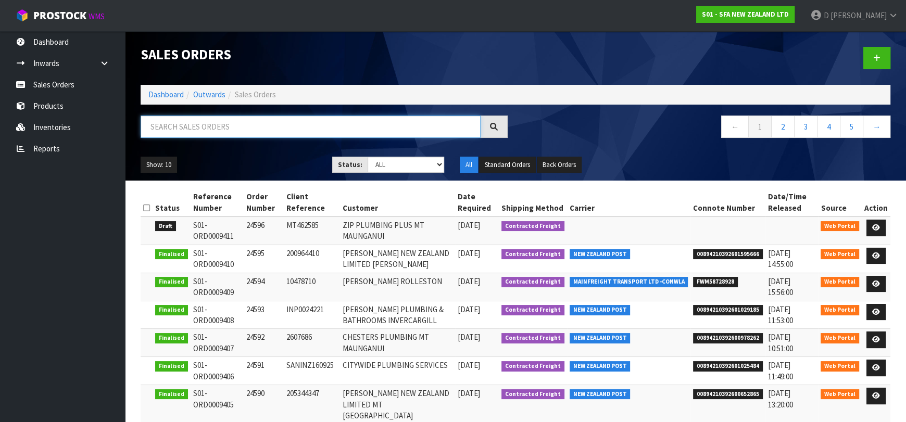
click at [292, 121] on input "text" at bounding box center [311, 127] width 340 height 22
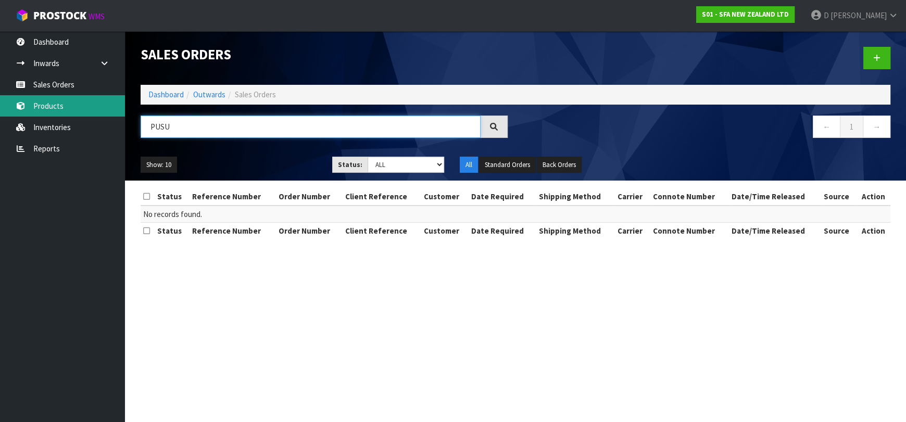
drag, startPoint x: 217, startPoint y: 132, endPoint x: 15, endPoint y: 113, distance: 202.3
click at [15, 113] on body "Toggle navigation ProStock WMS S01 - SFA NEW ZEALAND LTD D Kessell Logout Dashb…" at bounding box center [453, 211] width 906 height 422
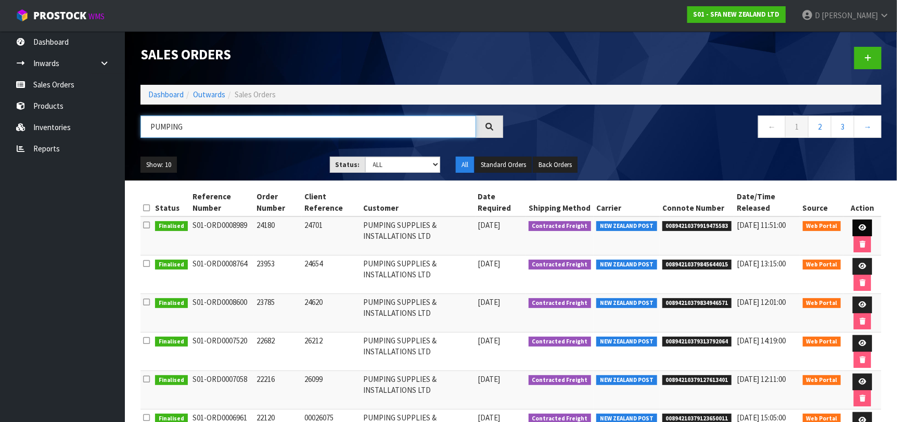
type input "PUMPING"
click at [857, 225] on link at bounding box center [862, 228] width 19 height 17
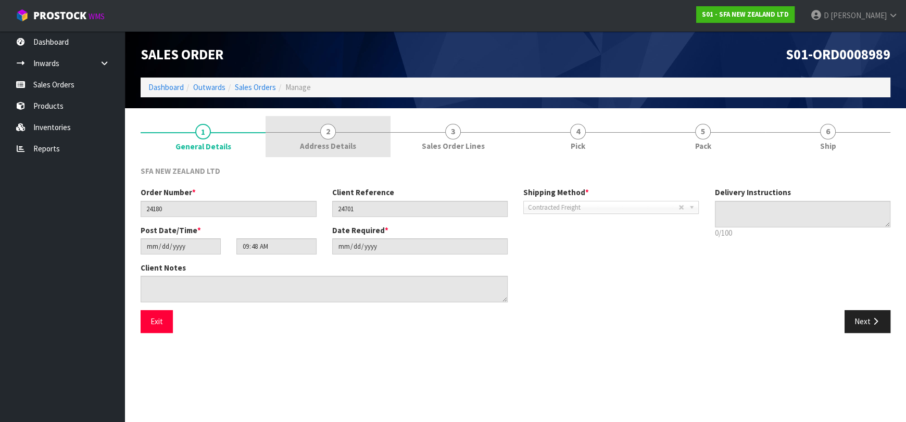
click at [338, 129] on link "2 Address Details" at bounding box center [327, 136] width 125 height 41
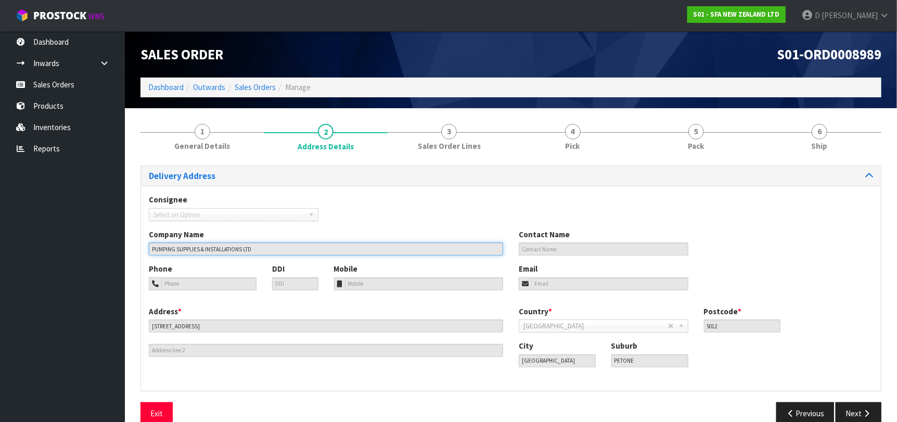
click at [303, 252] on input "PUMPING SUPPLIES & INSTALLATIONS LTD" at bounding box center [326, 249] width 354 height 13
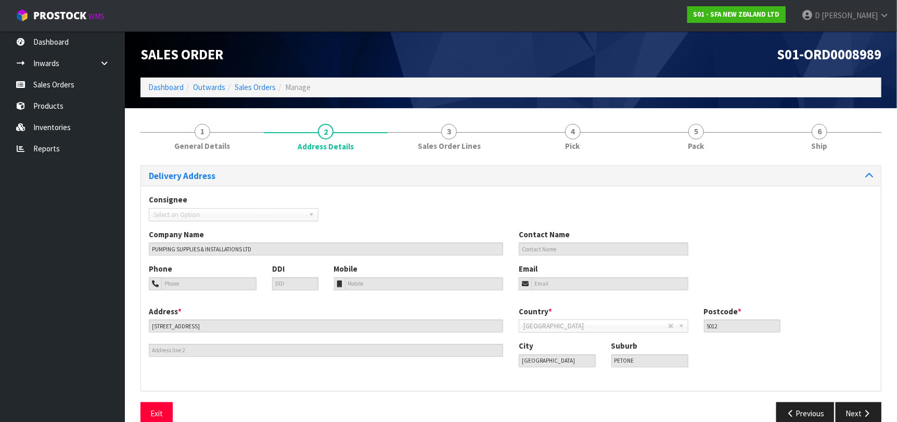
click at [260, 316] on div "Address * 15 SYDNEY STREET" at bounding box center [326, 331] width 370 height 51
click at [261, 319] on div "Address * 15 SYDNEY STREET" at bounding box center [326, 331] width 370 height 51
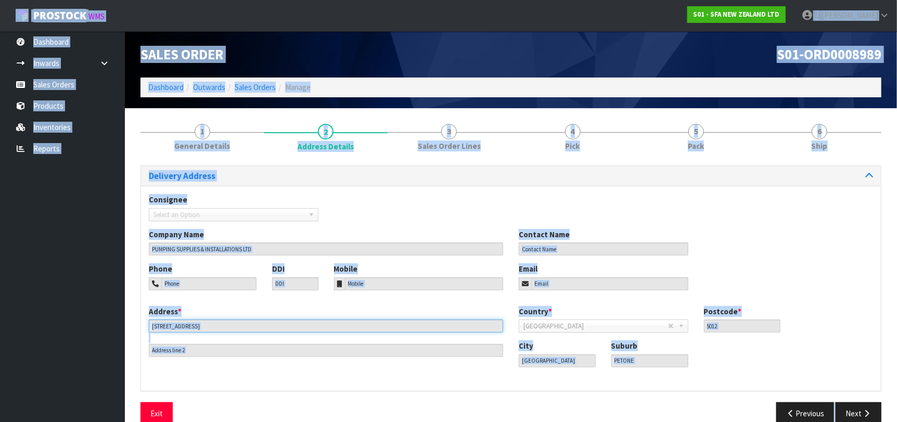
click at [264, 323] on input "[STREET_ADDRESS]" at bounding box center [326, 326] width 354 height 13
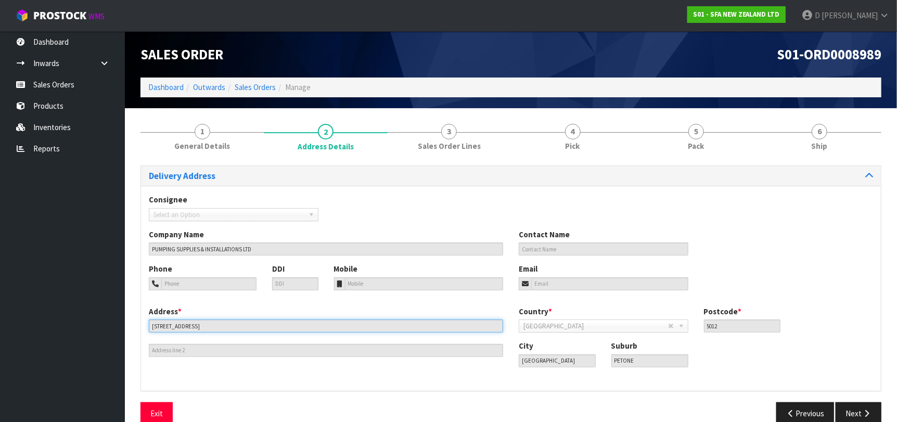
click at [264, 323] on input "[STREET_ADDRESS]" at bounding box center [326, 326] width 354 height 13
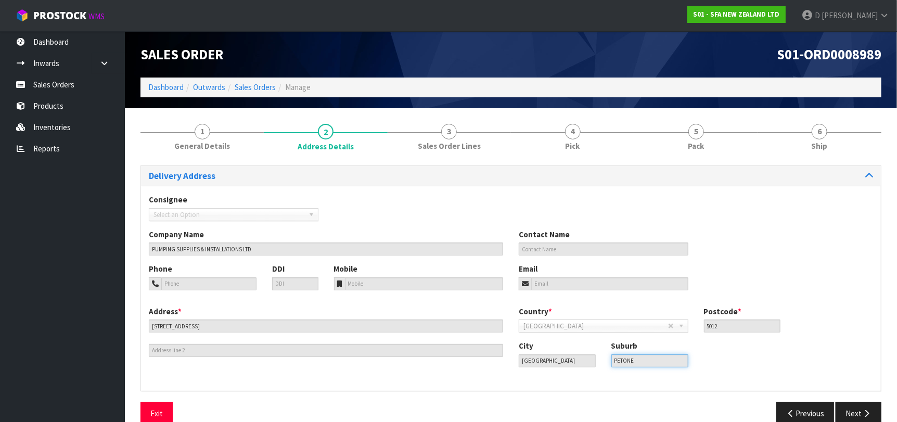
click at [644, 354] on input "PETONE" at bounding box center [650, 360] width 77 height 13
click at [733, 330] on input "5012" at bounding box center [742, 326] width 77 height 13
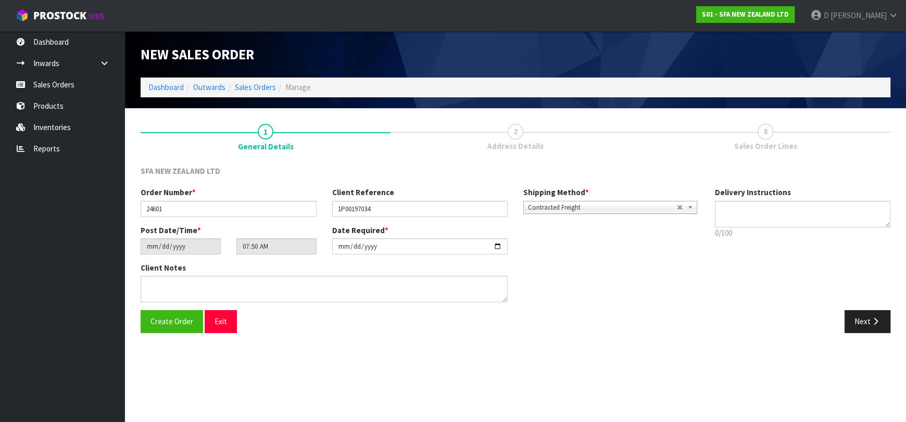
type input "1P00197034"
drag, startPoint x: 857, startPoint y: 306, endPoint x: 858, endPoint y: 319, distance: 13.6
click at [857, 306] on div "Order Number * 24601 Client Reference 1P00197034 Shipping Method * Pickup Contr…" at bounding box center [515, 248] width 765 height 123
drag, startPoint x: 858, startPoint y: 320, endPoint x: 837, endPoint y: 320, distance: 20.8
click at [857, 321] on button "Next" at bounding box center [867, 321] width 46 height 22
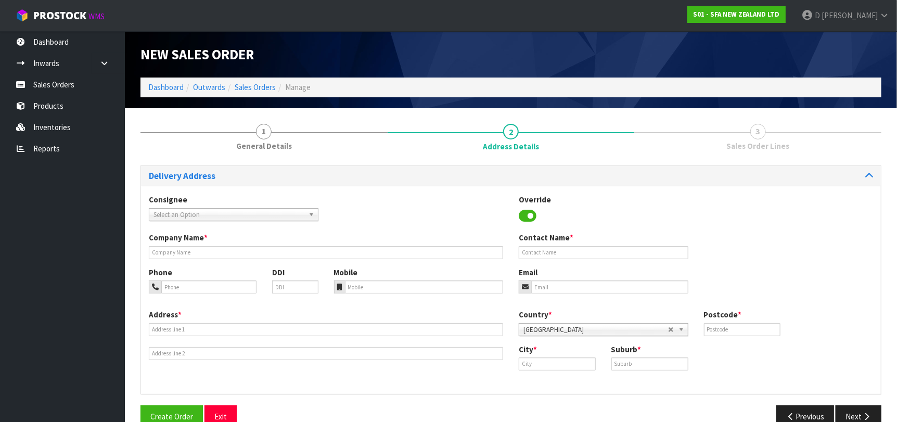
click at [257, 208] on div "Consignee 000001.BAY MECHANICS - BAY MECHANICS 000001A - BRAKE & TRANSMISSION N…" at bounding box center [233, 207] width 185 height 27
click at [261, 218] on span "Select an Option" at bounding box center [229, 215] width 151 height 12
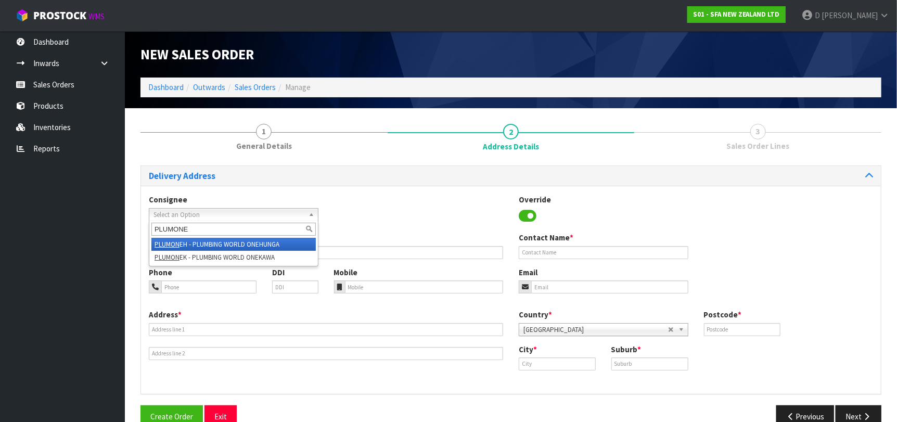
type input "PLUMONEH"
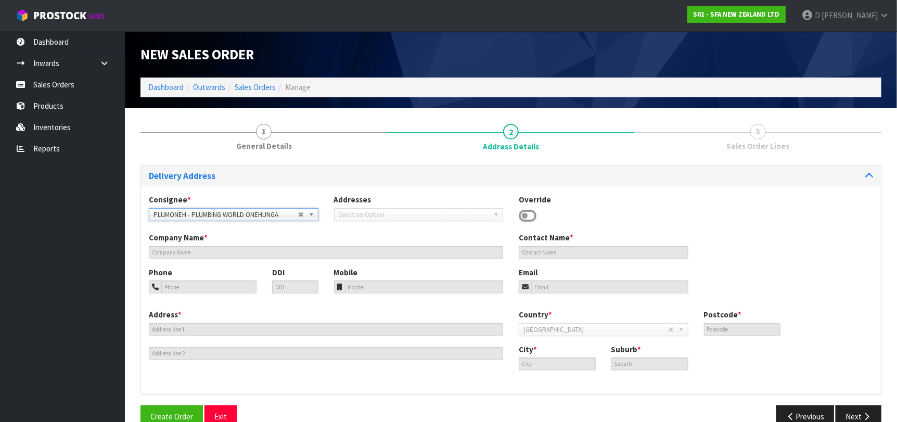
type input "PLUMBING WORLD ONEHUNGA"
type input "7/85 ONEHUNGA MALL"
type input "1061"
type input "Auckland"
type input "ONEHUNGA"
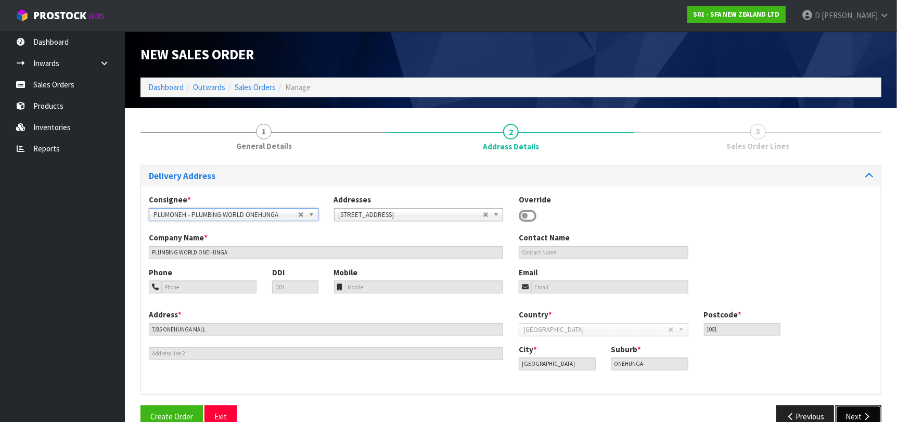
click at [867, 411] on button "Next" at bounding box center [859, 416] width 46 height 22
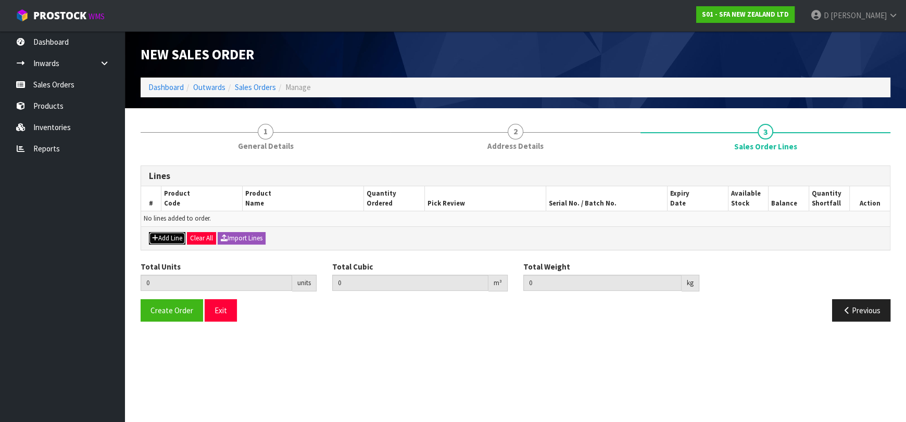
drag, startPoint x: 175, startPoint y: 242, endPoint x: 178, endPoint y: 236, distance: 6.8
click at [175, 241] on button "Add Line" at bounding box center [167, 238] width 36 height 12
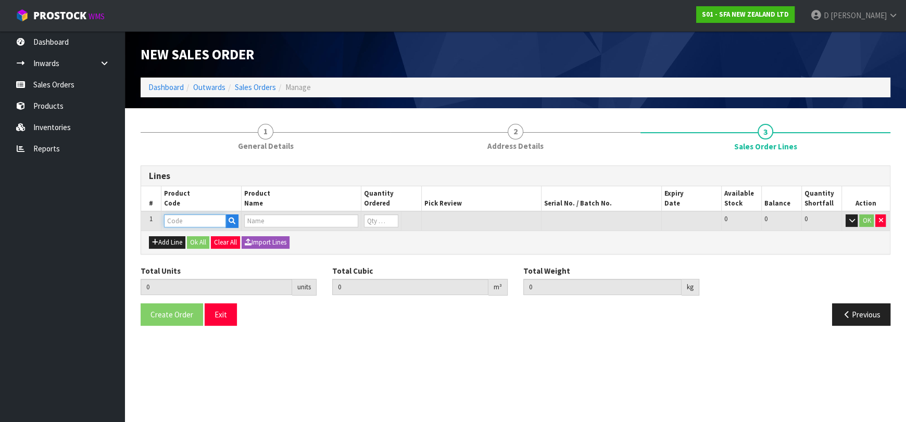
drag, startPoint x: 188, startPoint y: 223, endPoint x: 206, endPoint y: 213, distance: 20.3
click at [190, 221] on input "text" at bounding box center [195, 220] width 62 height 13
type input "S113"
click at [217, 228] on td at bounding box center [201, 220] width 80 height 19
click at [211, 218] on input "text" at bounding box center [195, 220] width 62 height 13
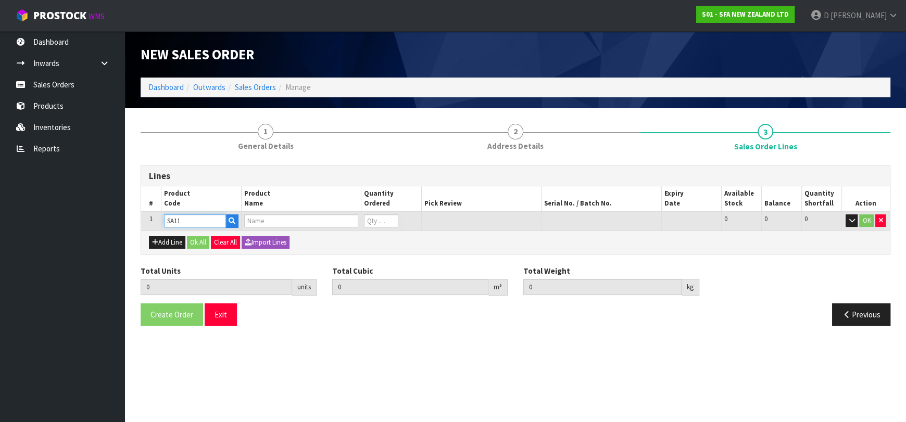
type input "SA113"
type input "0.000000"
type input "0.000"
type input "SANIFLOOR OPTION 1 WATER PUMP"
type input "0"
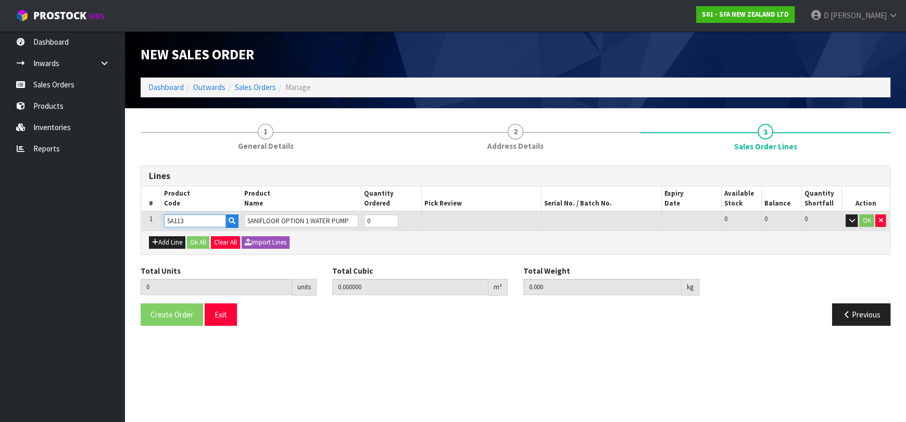
type input "SA113"
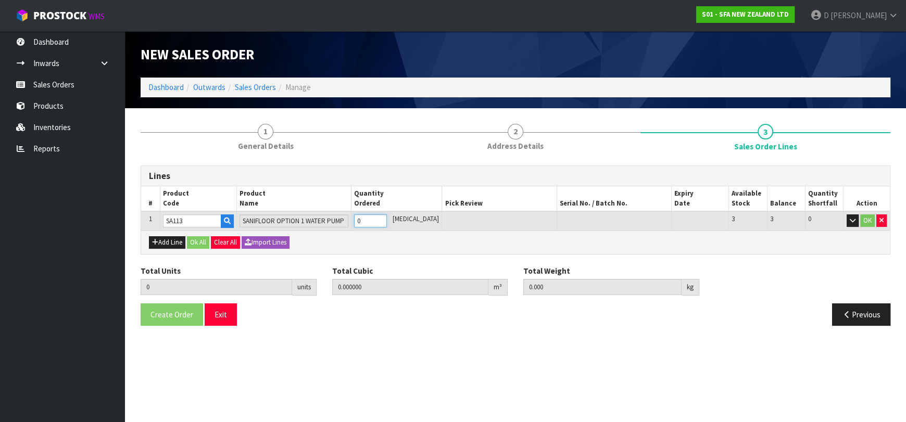
type input "1"
type input "0.035875"
type input "9"
type input "1"
click at [205, 245] on button "Ok All" at bounding box center [198, 242] width 22 height 12
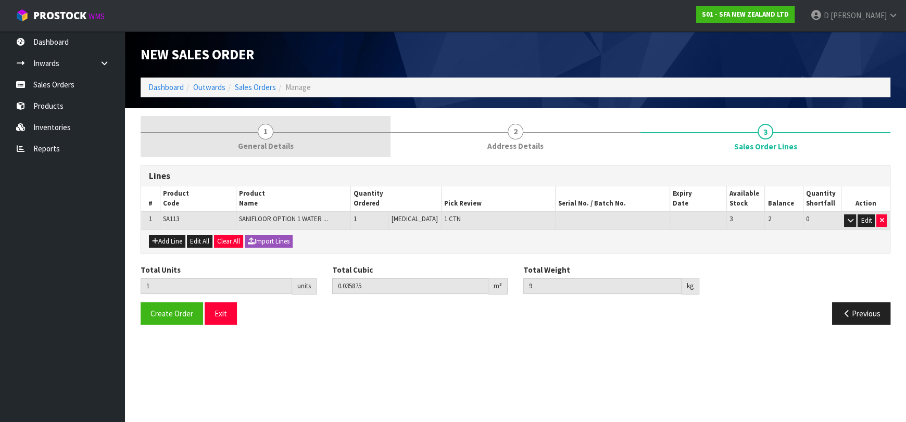
click at [247, 152] on link "1 General Details" at bounding box center [266, 136] width 250 height 41
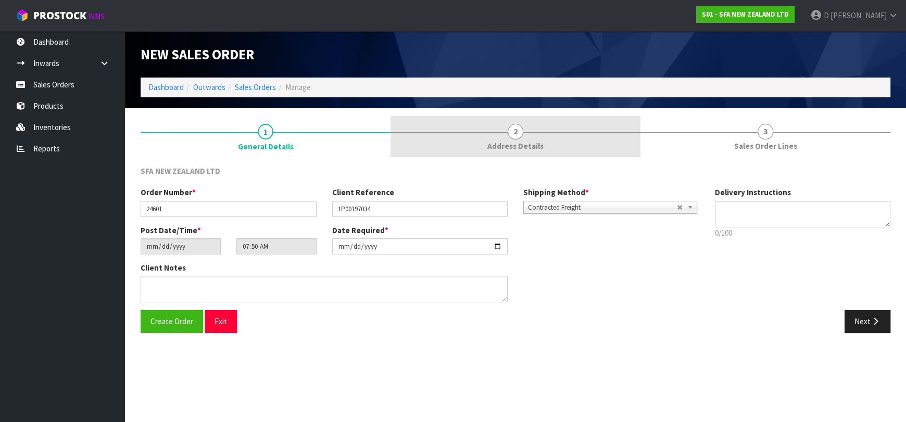
click at [497, 135] on link "2 Address Details" at bounding box center [515, 136] width 250 height 41
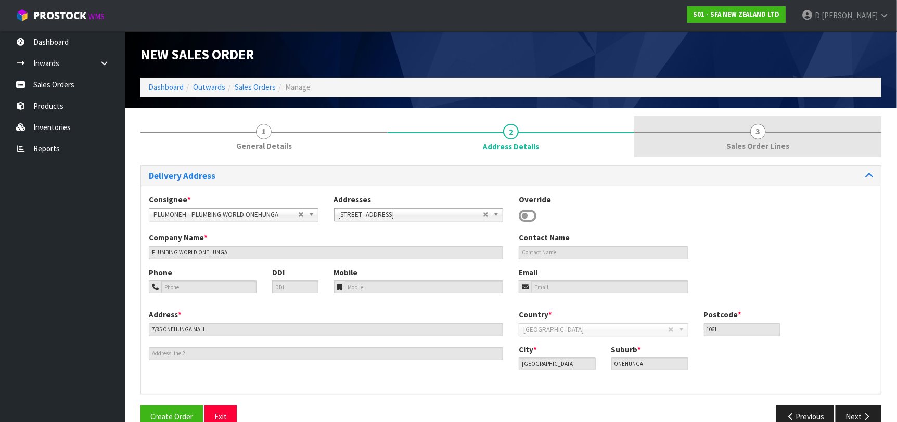
click at [713, 156] on link "3 Sales Order Lines" at bounding box center [757, 136] width 247 height 41
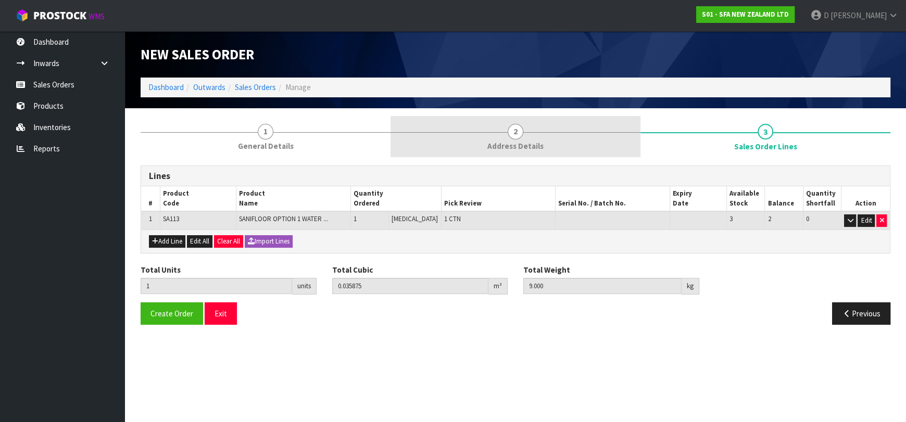
click at [498, 142] on span "Address Details" at bounding box center [515, 146] width 56 height 11
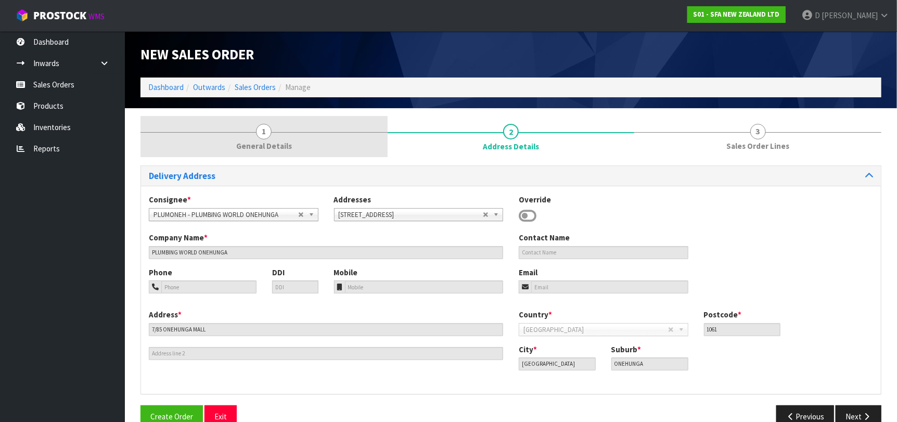
click at [279, 154] on link "1 General Details" at bounding box center [264, 136] width 247 height 41
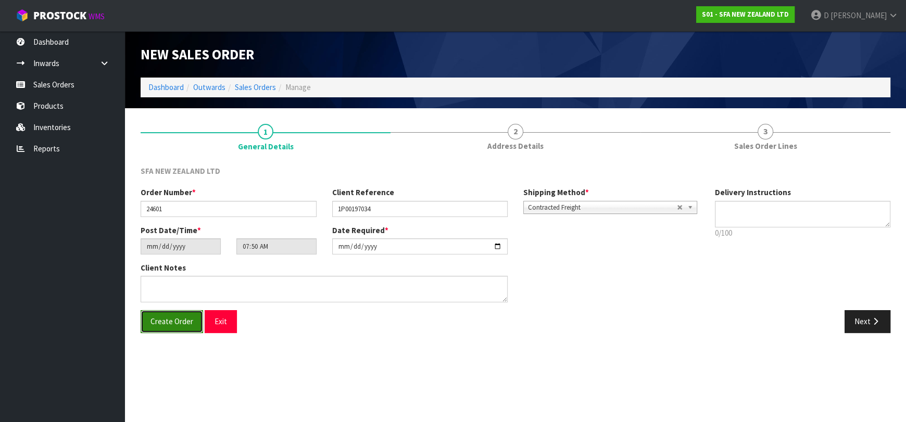
click at [180, 321] on span "Create Order" at bounding box center [171, 321] width 43 height 10
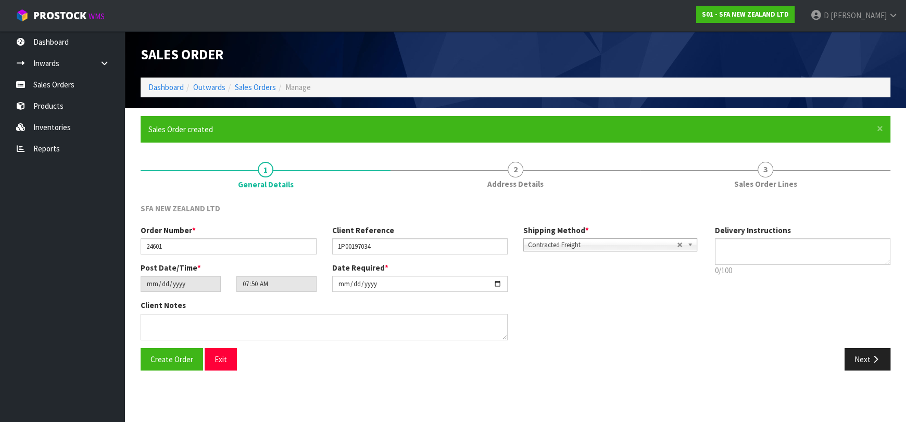
type input "09:50:00.000"
click at [593, 305] on div "Client Notes" at bounding box center [420, 324] width 574 height 48
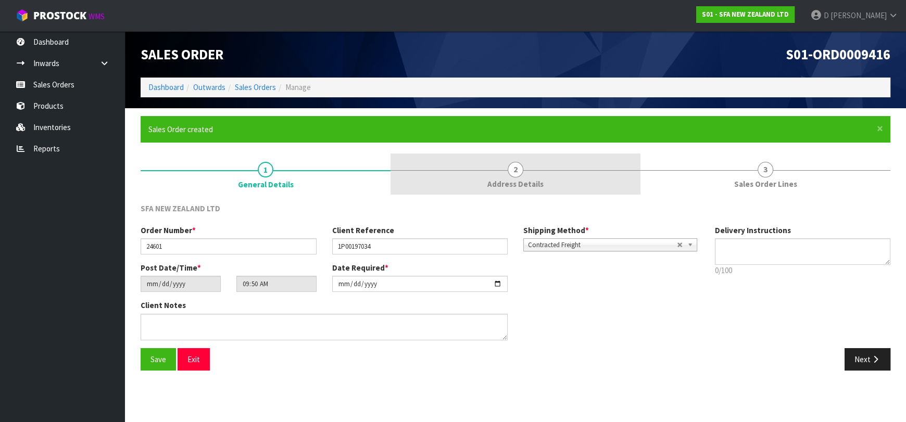
drag, startPoint x: 637, startPoint y: 175, endPoint x: 594, endPoint y: 171, distance: 42.9
click at [634, 175] on link "2 Address Details" at bounding box center [515, 174] width 250 height 41
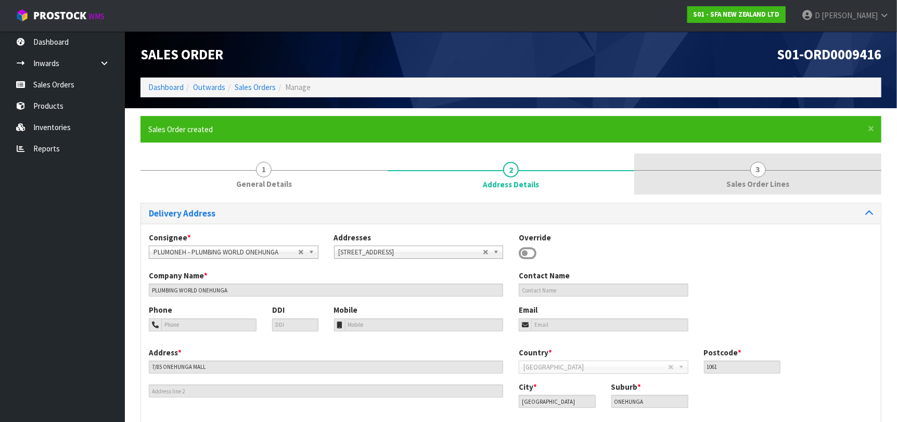
click at [771, 186] on span "Sales Order Lines" at bounding box center [758, 184] width 63 height 11
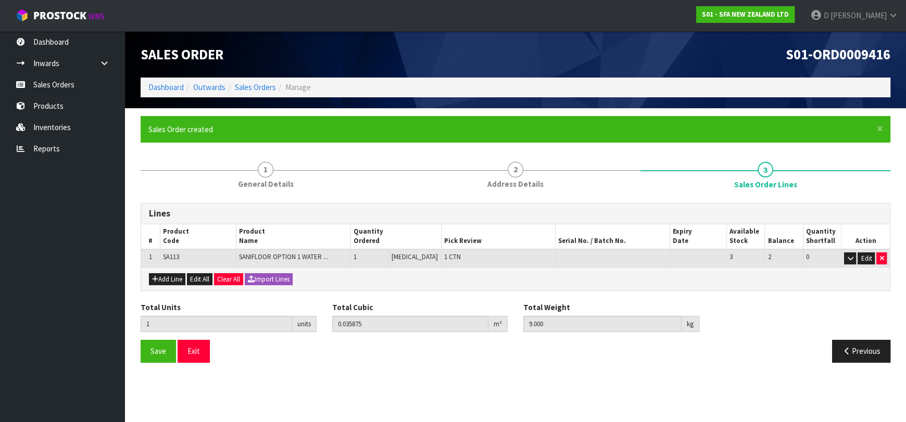
click at [556, 273] on div "Add Line Edit All Clear All Import Lines" at bounding box center [515, 278] width 748 height 23
click at [386, 401] on section "Edit Sales Order S01-ORD0009416 Dashboard Outwards Sales Orders Manage Sales Or…" at bounding box center [453, 211] width 906 height 422
drag, startPoint x: 523, startPoint y: 363, endPoint x: 518, endPoint y: 357, distance: 7.4
click at [523, 360] on div "Save Exit Previous" at bounding box center [515, 355] width 765 height 30
